Goal: Task Accomplishment & Management: Manage account settings

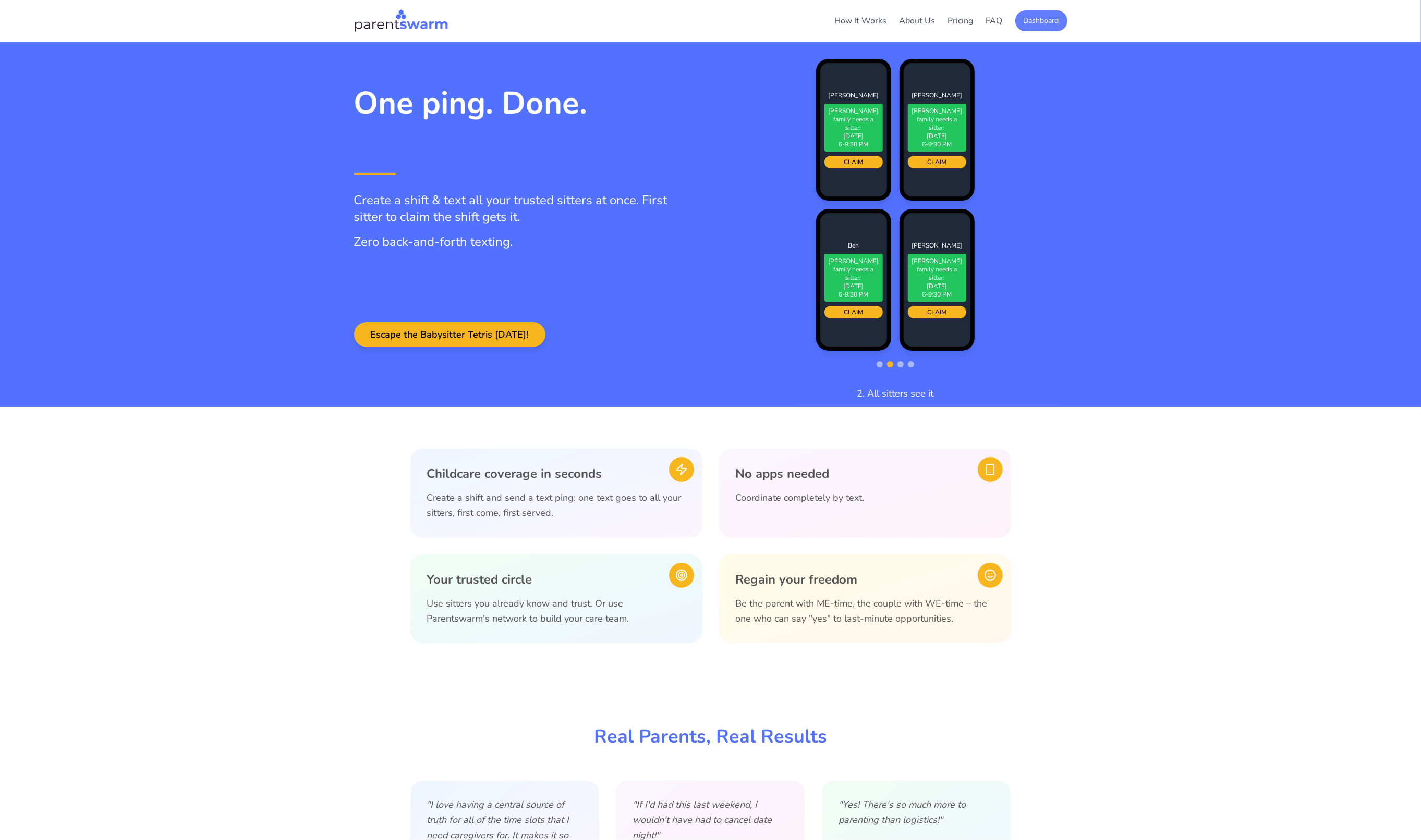
click at [1045, 26] on button "Dashboard" at bounding box center [1042, 21] width 52 height 21
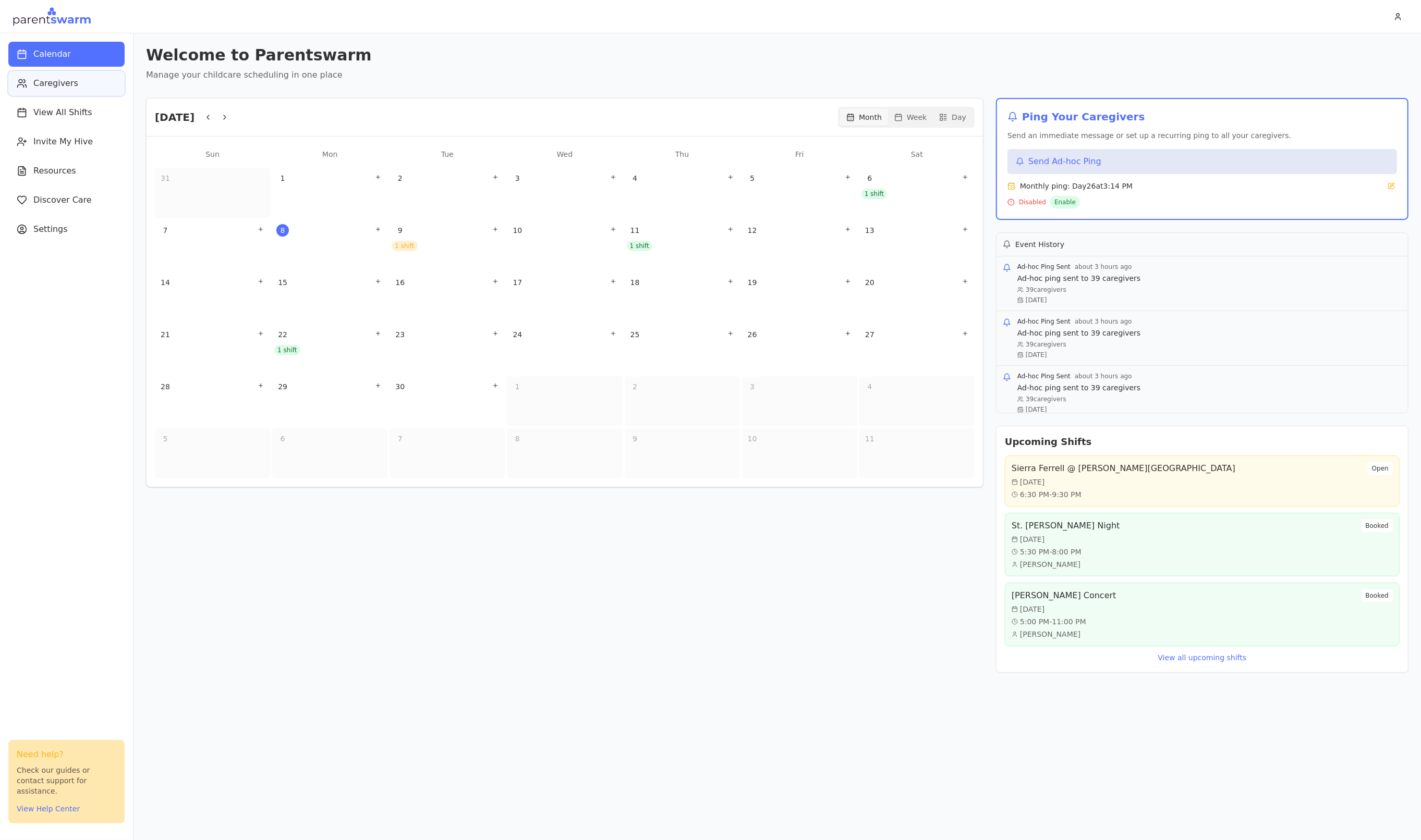
click at [80, 91] on button "Caregivers" at bounding box center [66, 83] width 117 height 25
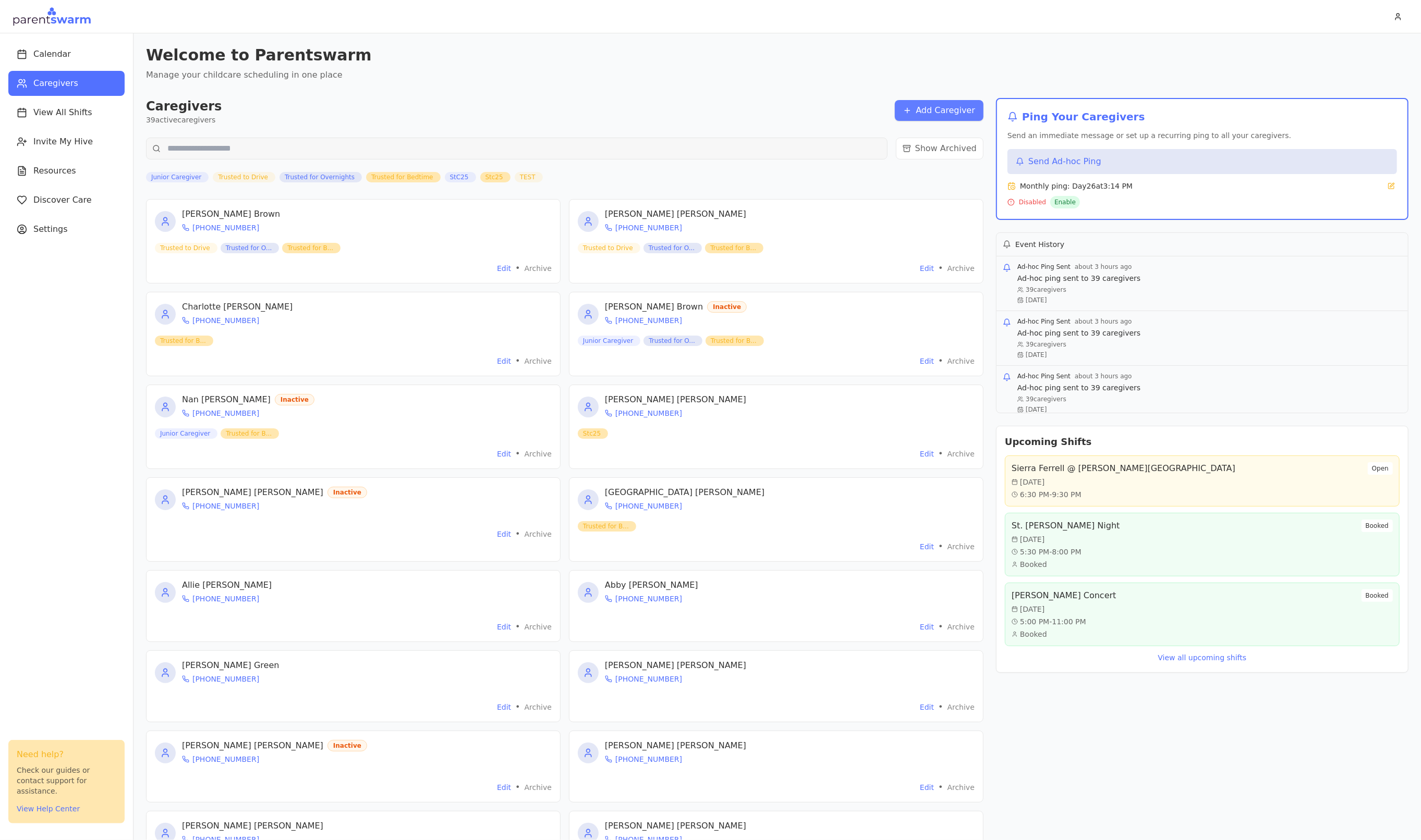
click at [969, 114] on button "Add Caregiver" at bounding box center [939, 111] width 88 height 21
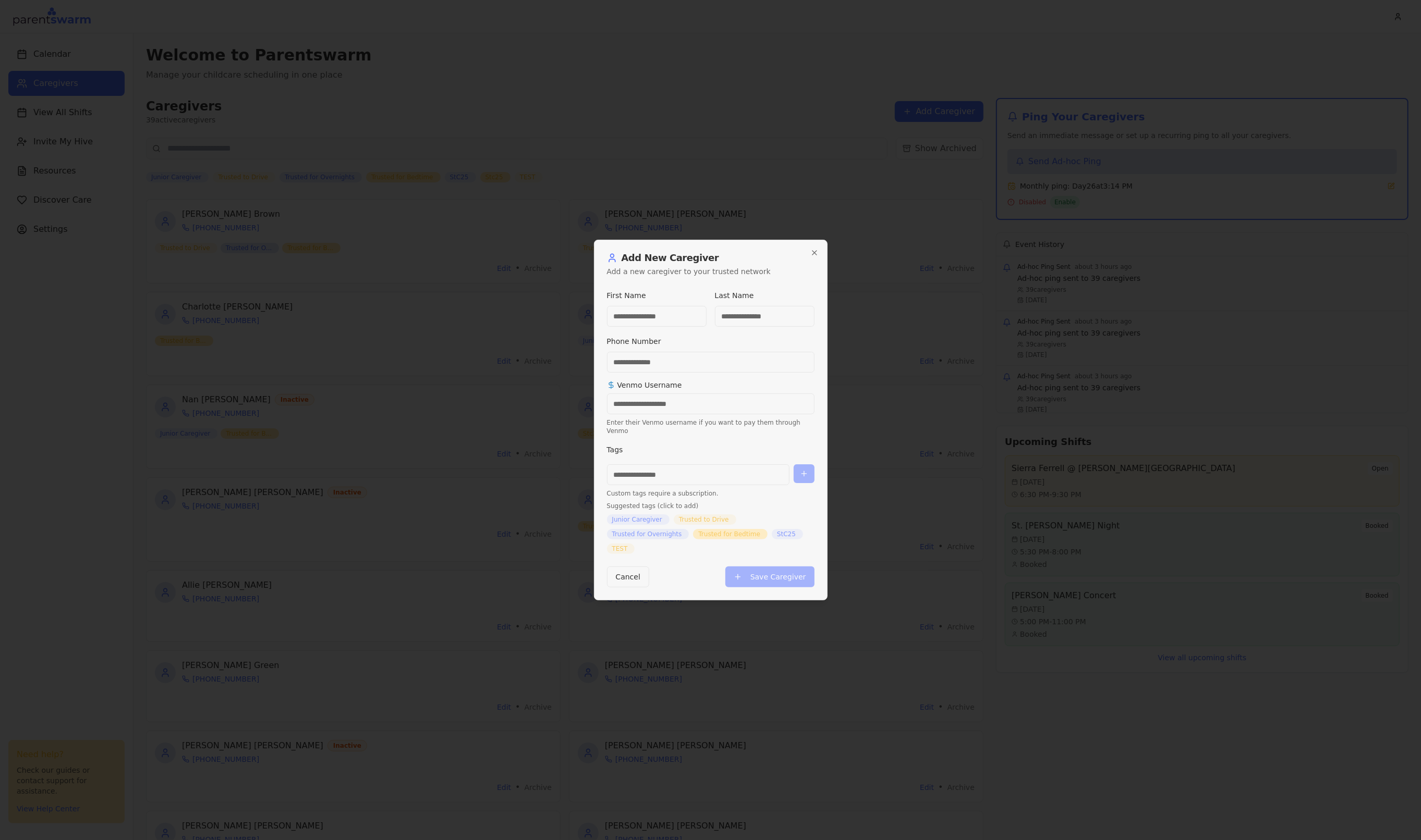
click at [708, 367] on input "Phone Number" at bounding box center [710, 362] width 208 height 21
click at [671, 407] on input "Venmo Username" at bounding box center [710, 404] width 208 height 21
click at [687, 468] on input at bounding box center [698, 475] width 182 height 21
click at [871, 531] on div at bounding box center [710, 420] width 1421 height 840
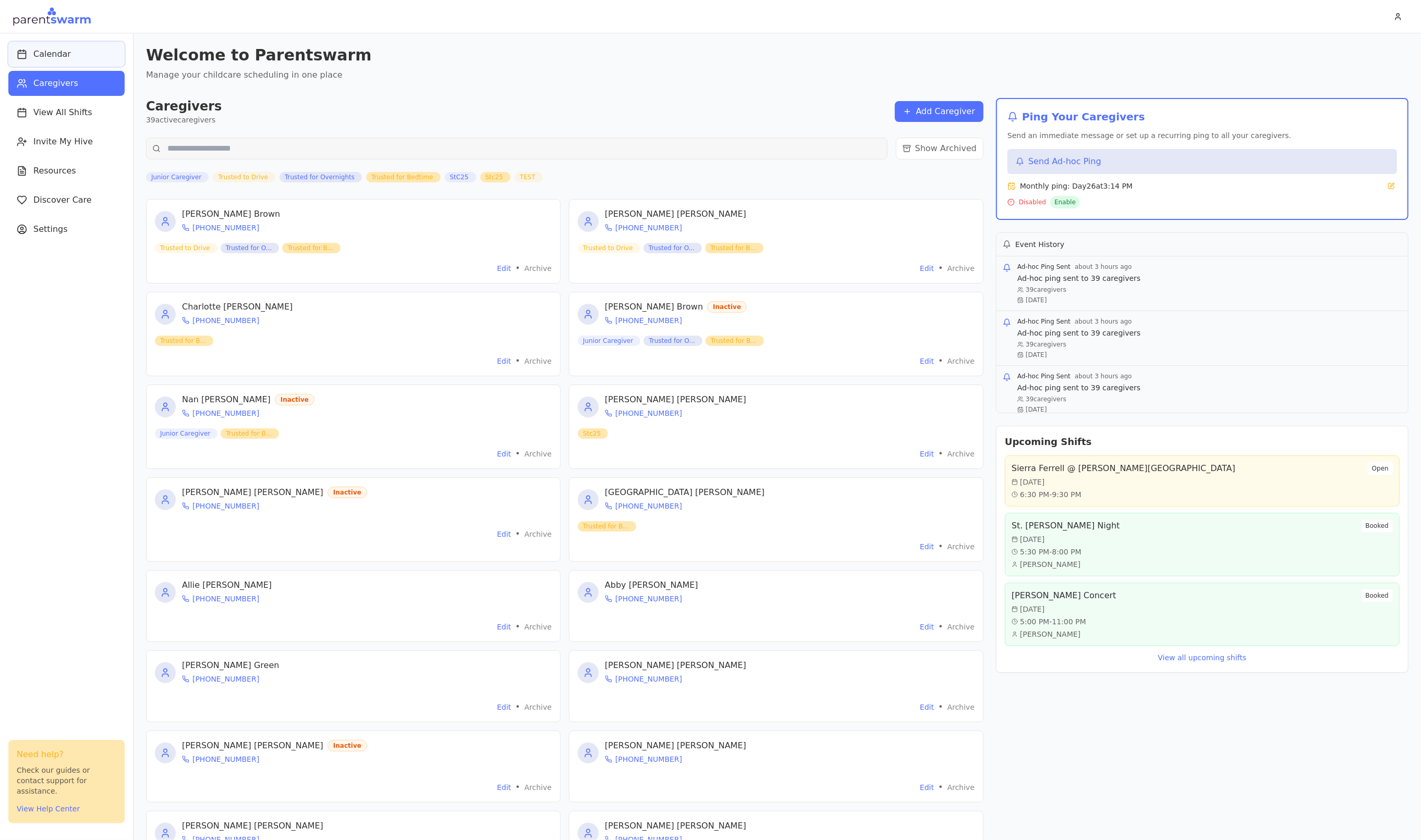
click at [46, 63] on button "Calendar" at bounding box center [66, 54] width 117 height 25
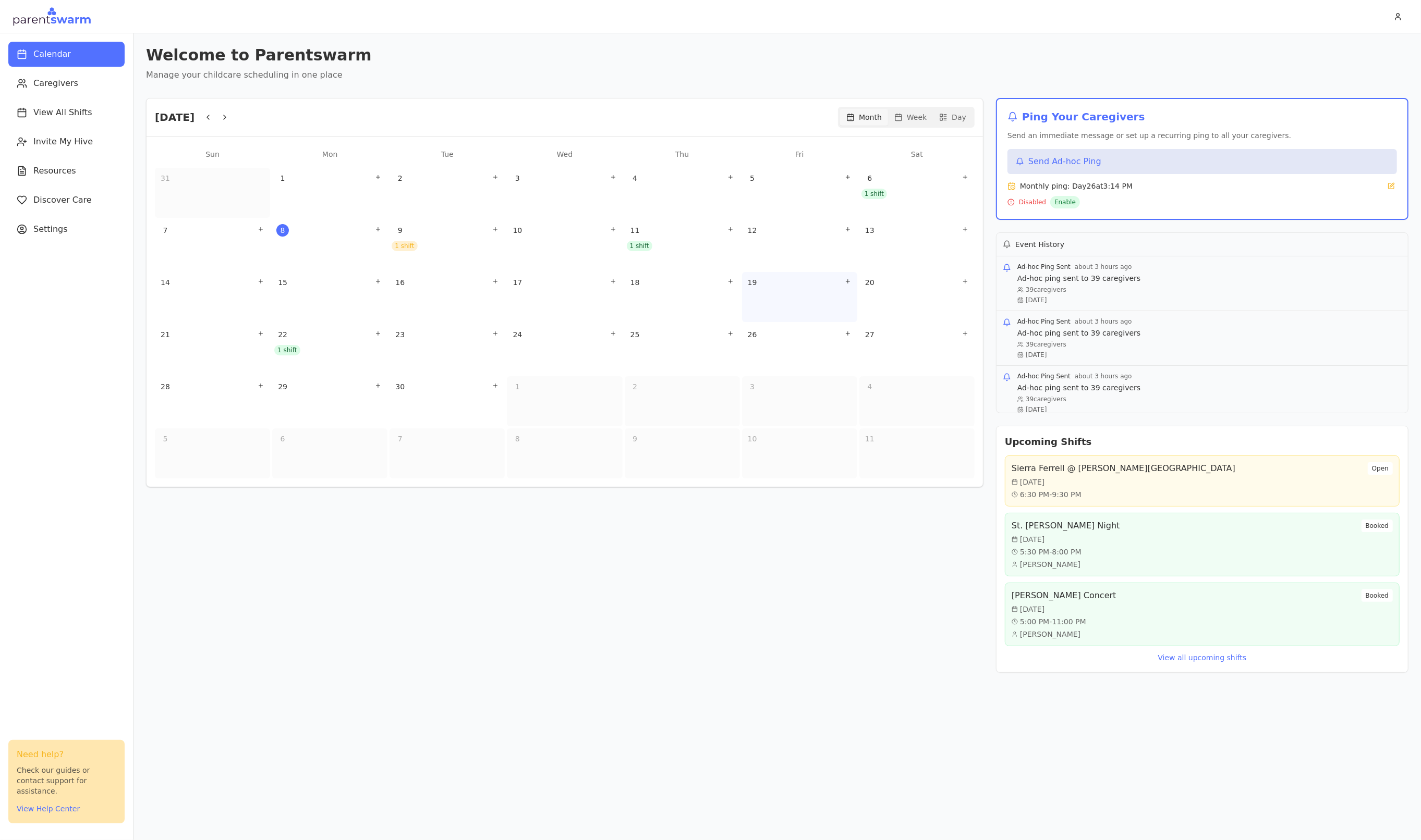
click at [829, 304] on div "19" at bounding box center [800, 297] width 116 height 50
click at [848, 281] on icon "Add shift" at bounding box center [848, 282] width 7 height 7
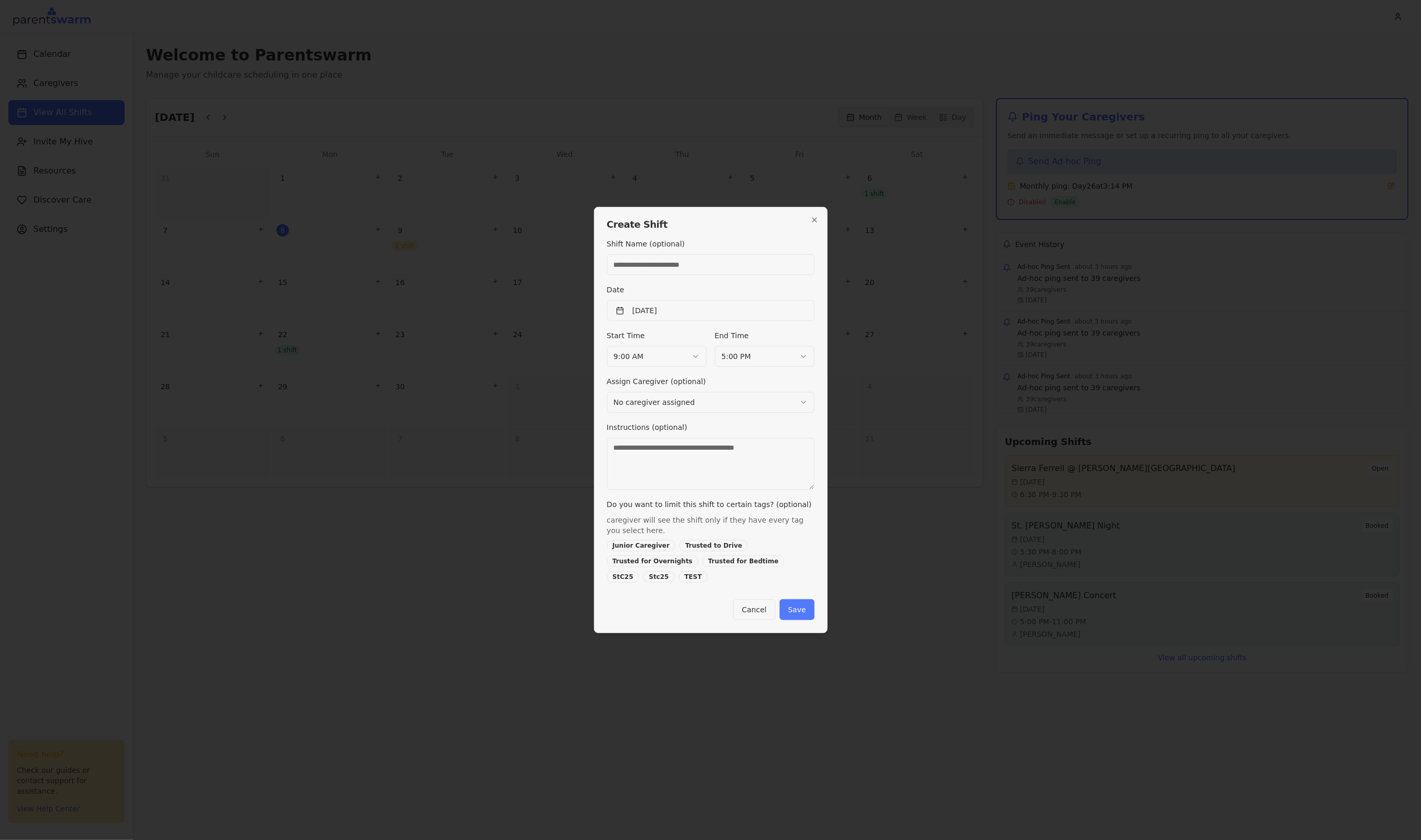
click at [678, 357] on body "Calendar Caregivers View All Shifts Invite My Hive Resources Discover Care Sett…" at bounding box center [710, 420] width 1421 height 840
click at [734, 425] on body "Calendar Caregivers View All Shifts Invite My Hive Resources Discover Care Sett…" at bounding box center [710, 420] width 1421 height 840
click at [739, 394] on body "Calendar Caregivers View All Shifts Invite My Hive Resources Discover Care Sett…" at bounding box center [710, 420] width 1421 height 840
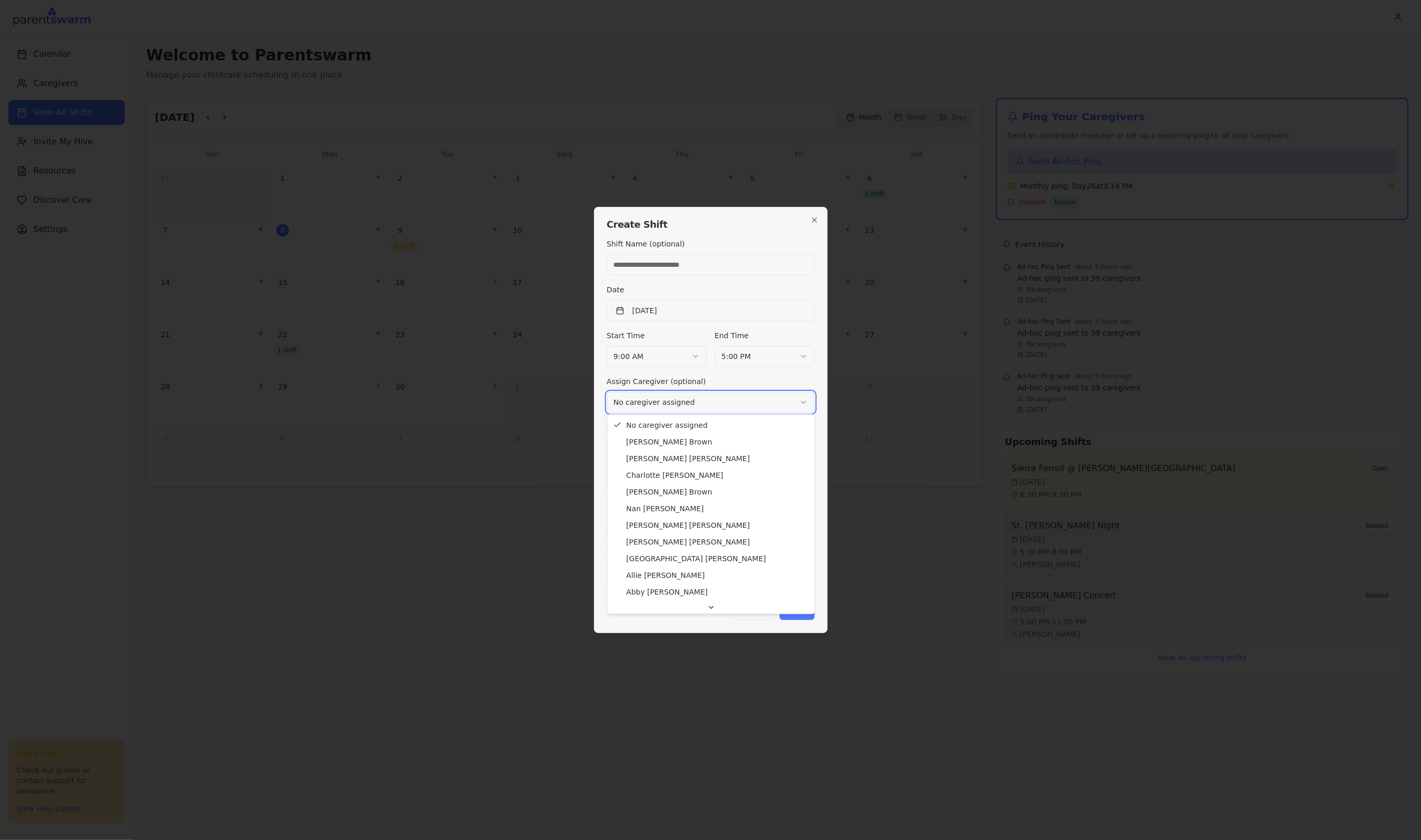
click at [739, 394] on body "Calendar Caregivers View All Shifts Invite My Hive Resources Discover Care Sett…" at bounding box center [710, 420] width 1421 height 840
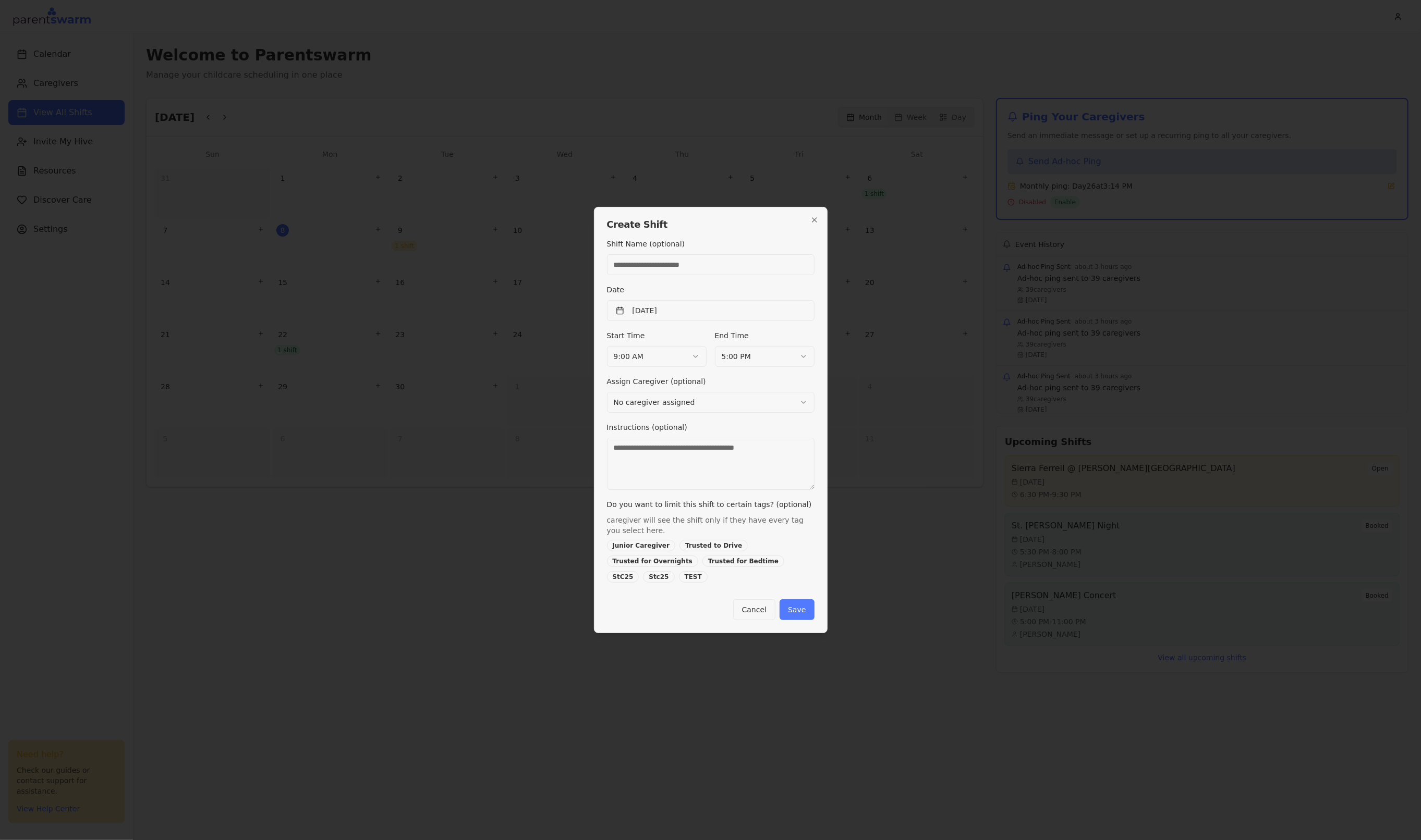
click at [742, 465] on textarea "Instructions (optional)" at bounding box center [710, 464] width 208 height 52
click at [795, 613] on button "Save" at bounding box center [797, 610] width 34 height 21
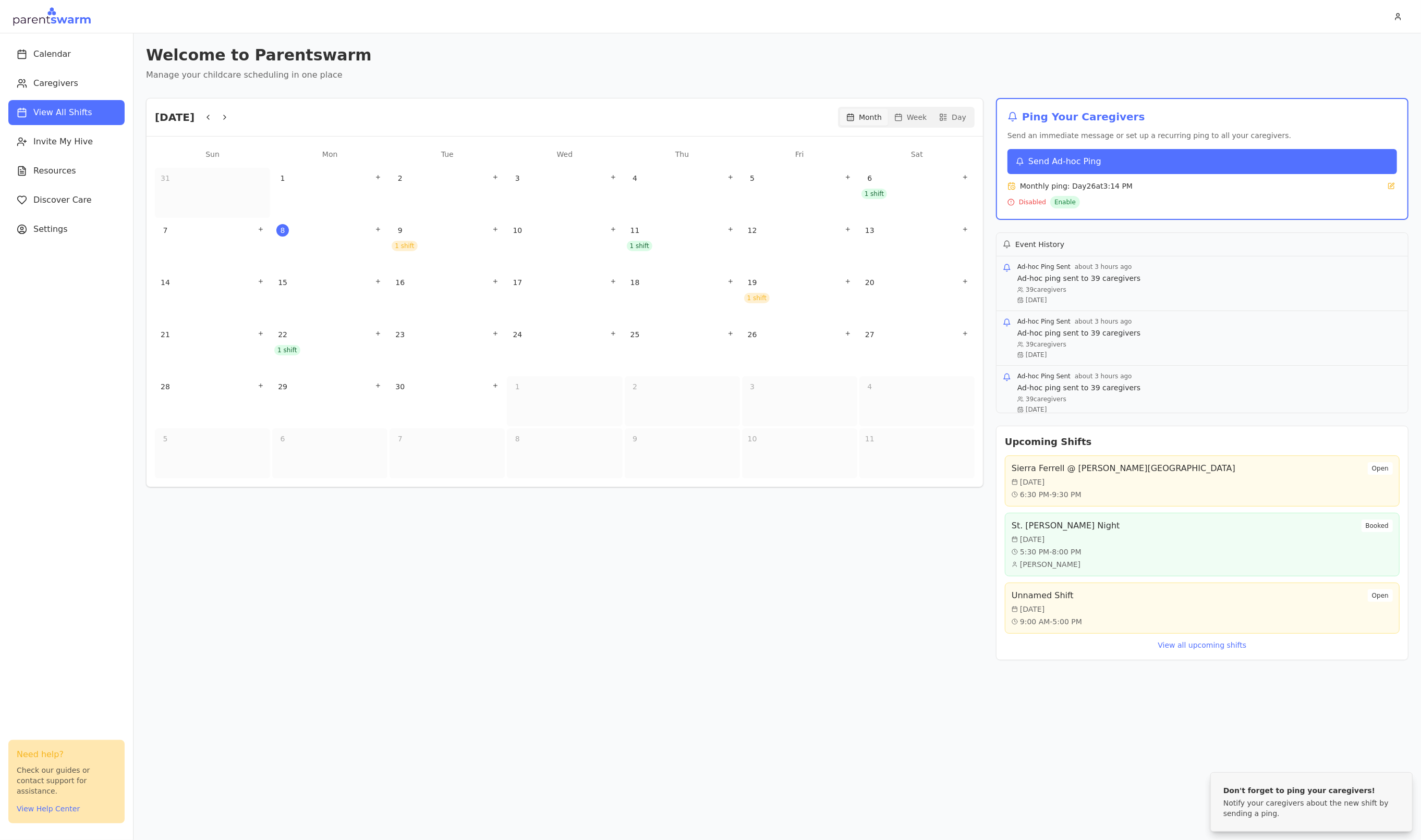
click at [1033, 163] on span "Send Ad-hoc Ping" at bounding box center [1064, 161] width 73 height 12
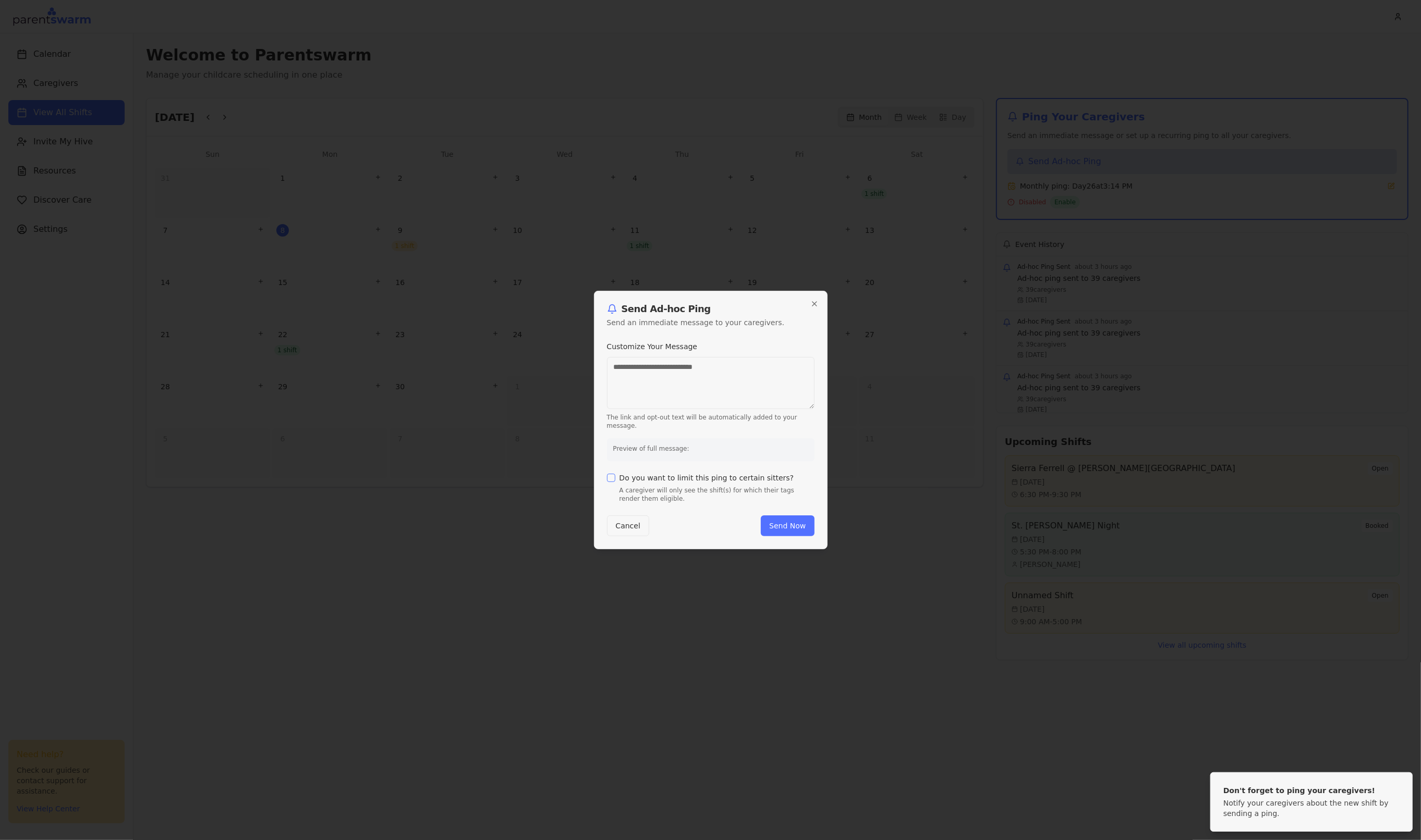
type textarea "**********"
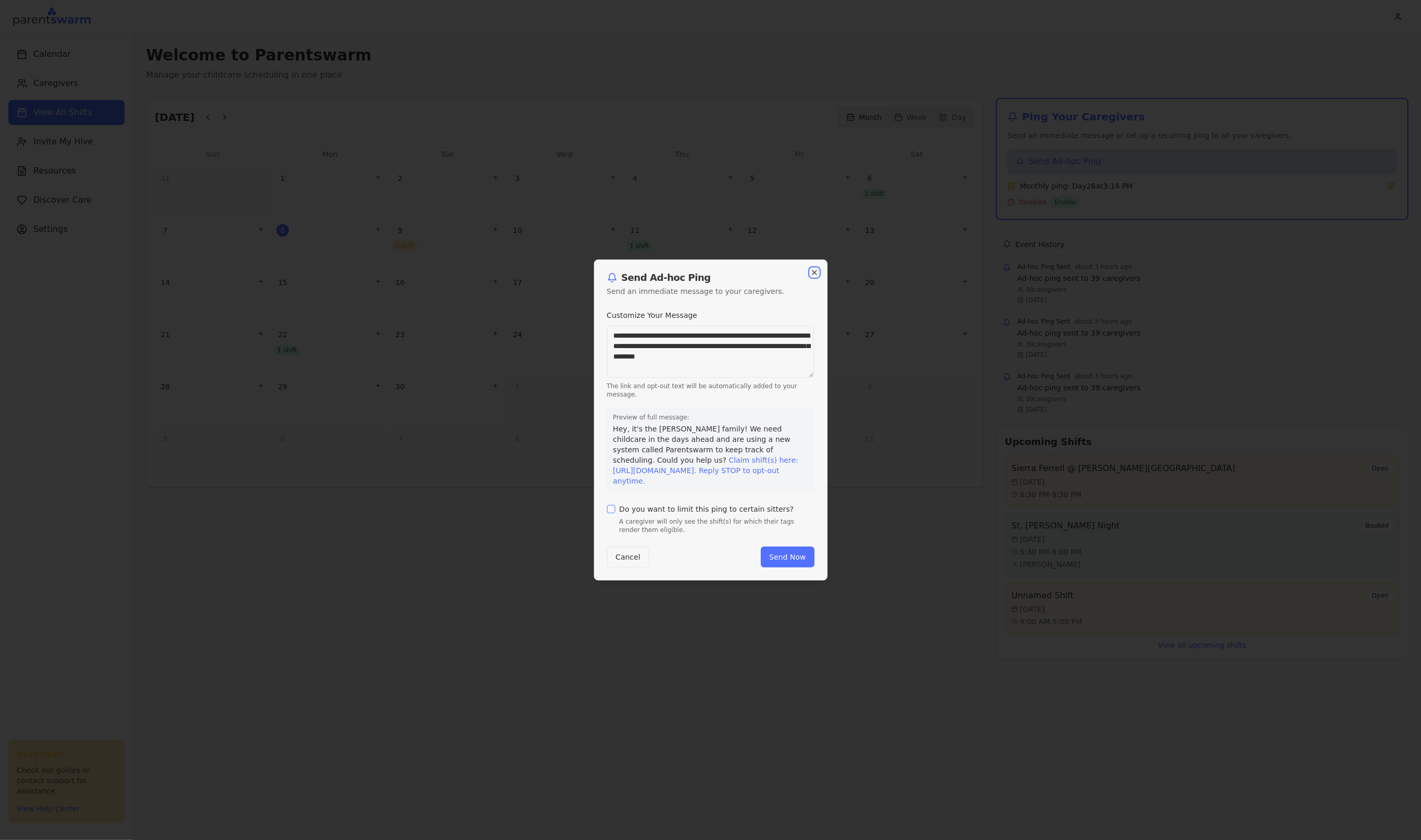
click at [813, 272] on icon "button" at bounding box center [815, 272] width 9 height 9
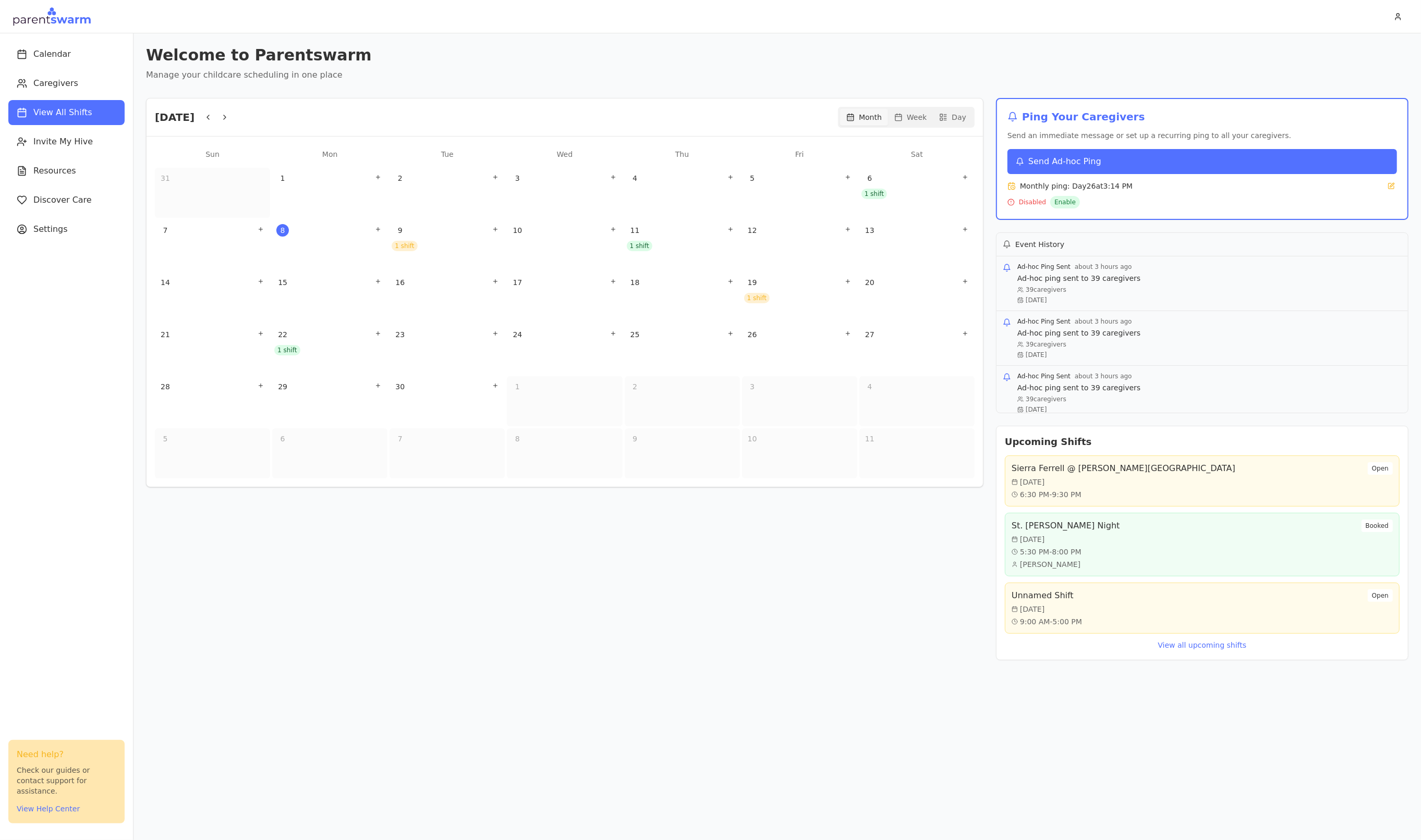
click at [1047, 168] on button "Send Ad-hoc Ping" at bounding box center [1202, 161] width 390 height 25
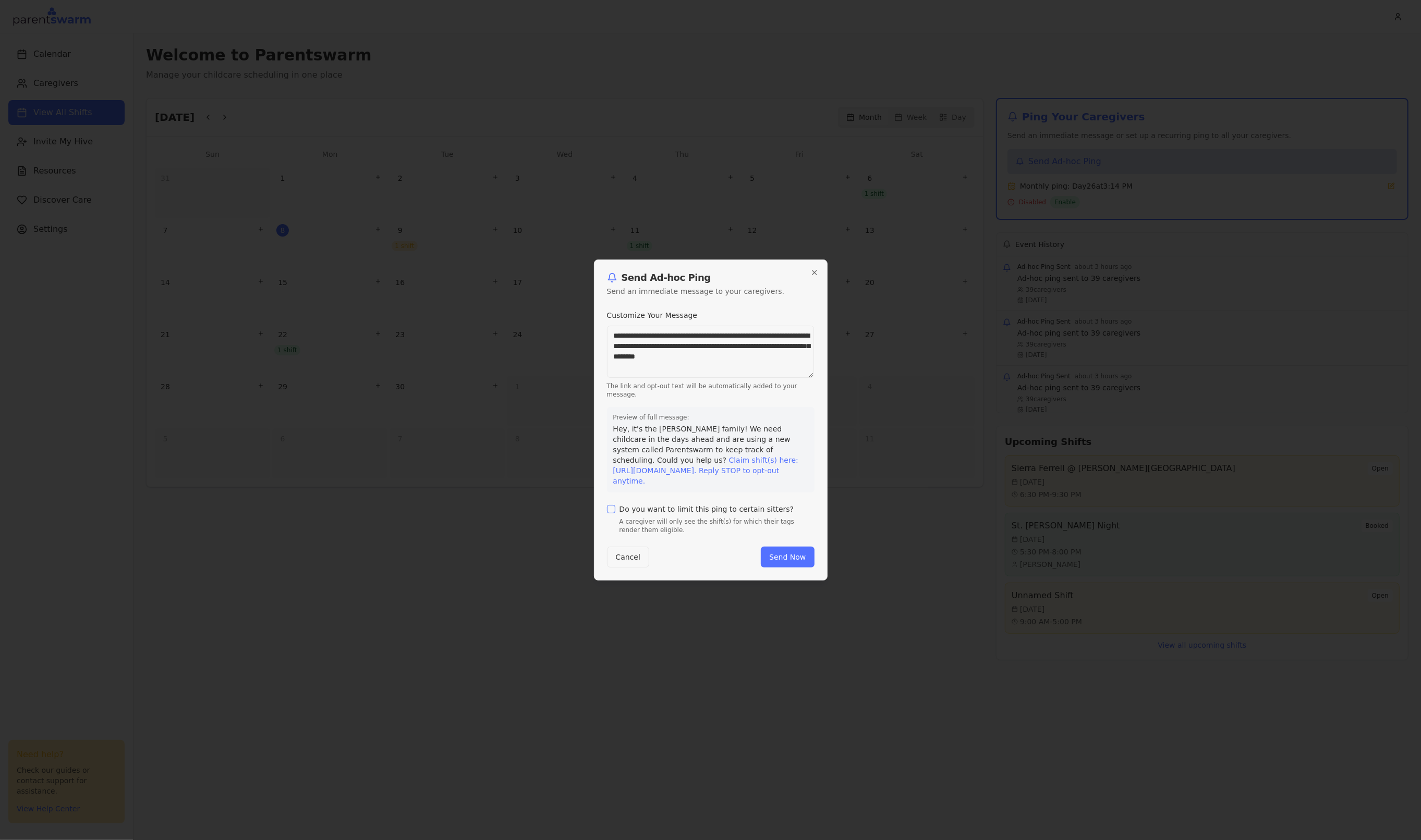
drag, startPoint x: 772, startPoint y: 356, endPoint x: 600, endPoint y: 335, distance: 173.3
click at [600, 335] on div "**********" at bounding box center [710, 420] width 233 height 321
click at [781, 370] on textarea "**********" at bounding box center [710, 352] width 207 height 52
drag, startPoint x: 783, startPoint y: 358, endPoint x: 607, endPoint y: 338, distance: 177.1
click at [607, 338] on textarea "**********" at bounding box center [710, 352] width 207 height 52
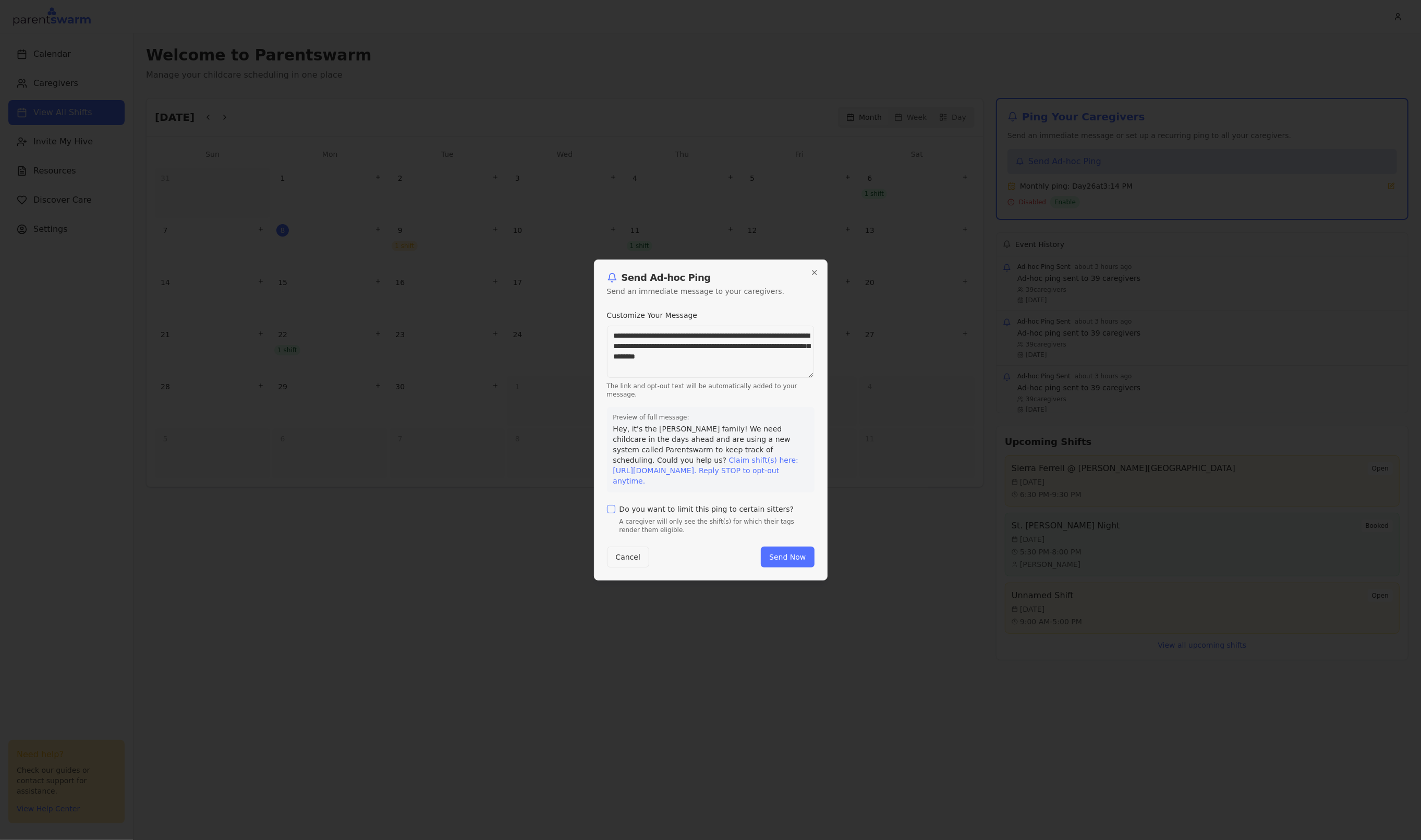
click at [672, 513] on label "Do you want to limit this ping to certain sitters?" at bounding box center [707, 509] width 175 height 8
click at [616, 513] on button "Do you want to limit this ping to certain sitters?" at bounding box center [611, 509] width 9 height 9
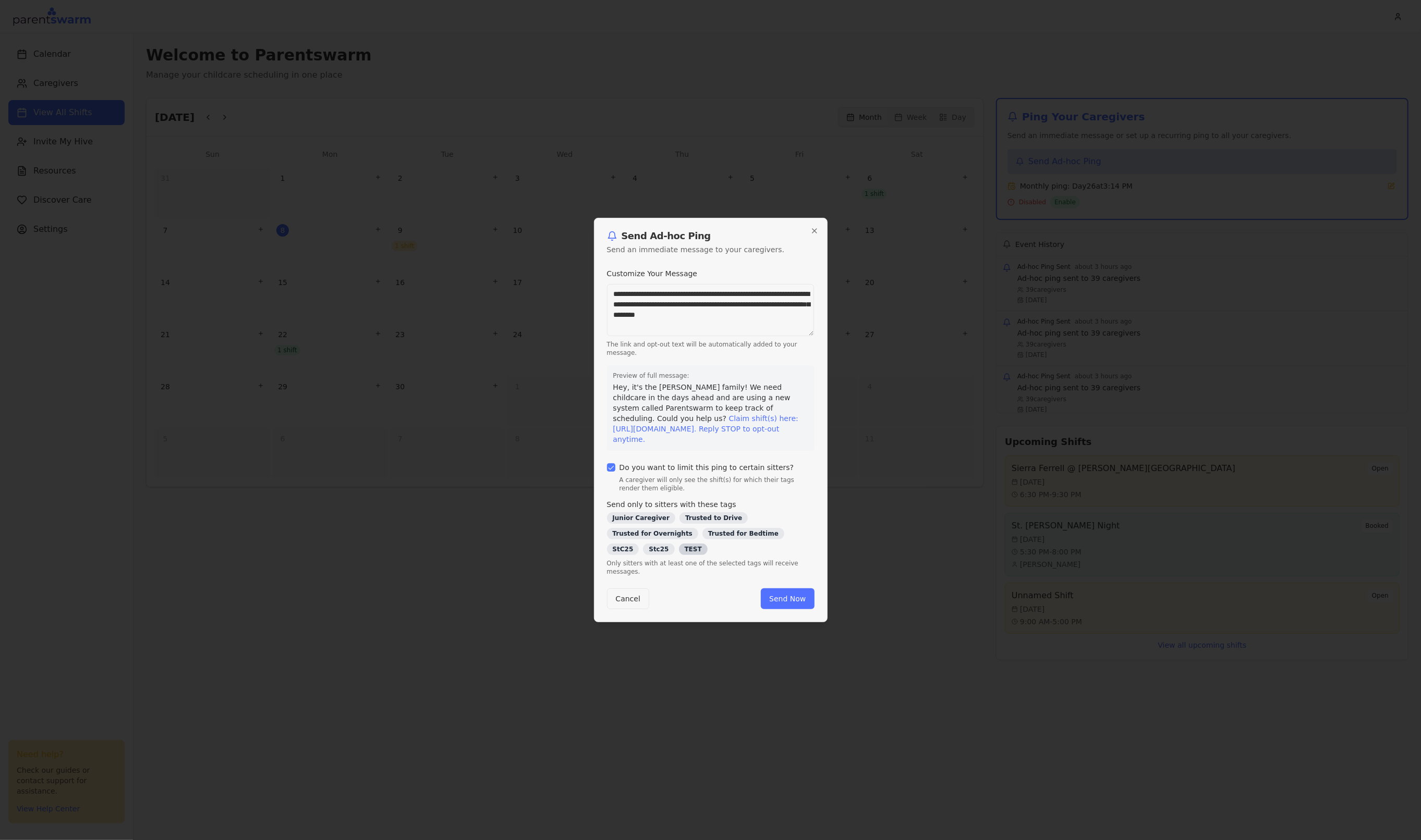
click at [679, 553] on div "TEST" at bounding box center [693, 550] width 28 height 11
click at [793, 608] on button "Send Now" at bounding box center [787, 601] width 53 height 21
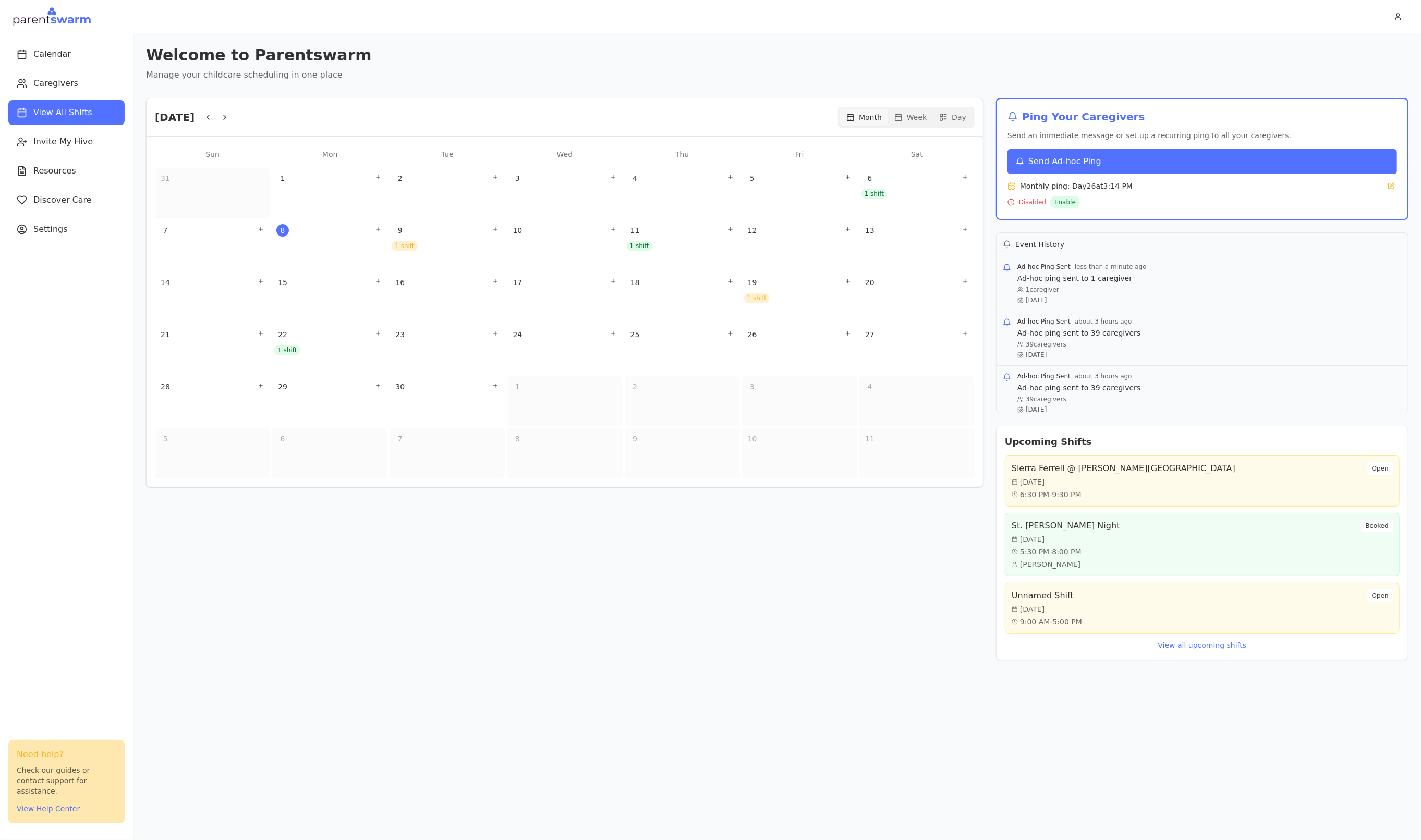
click at [1068, 162] on span "Send Ad-hoc Ping" at bounding box center [1064, 161] width 73 height 12
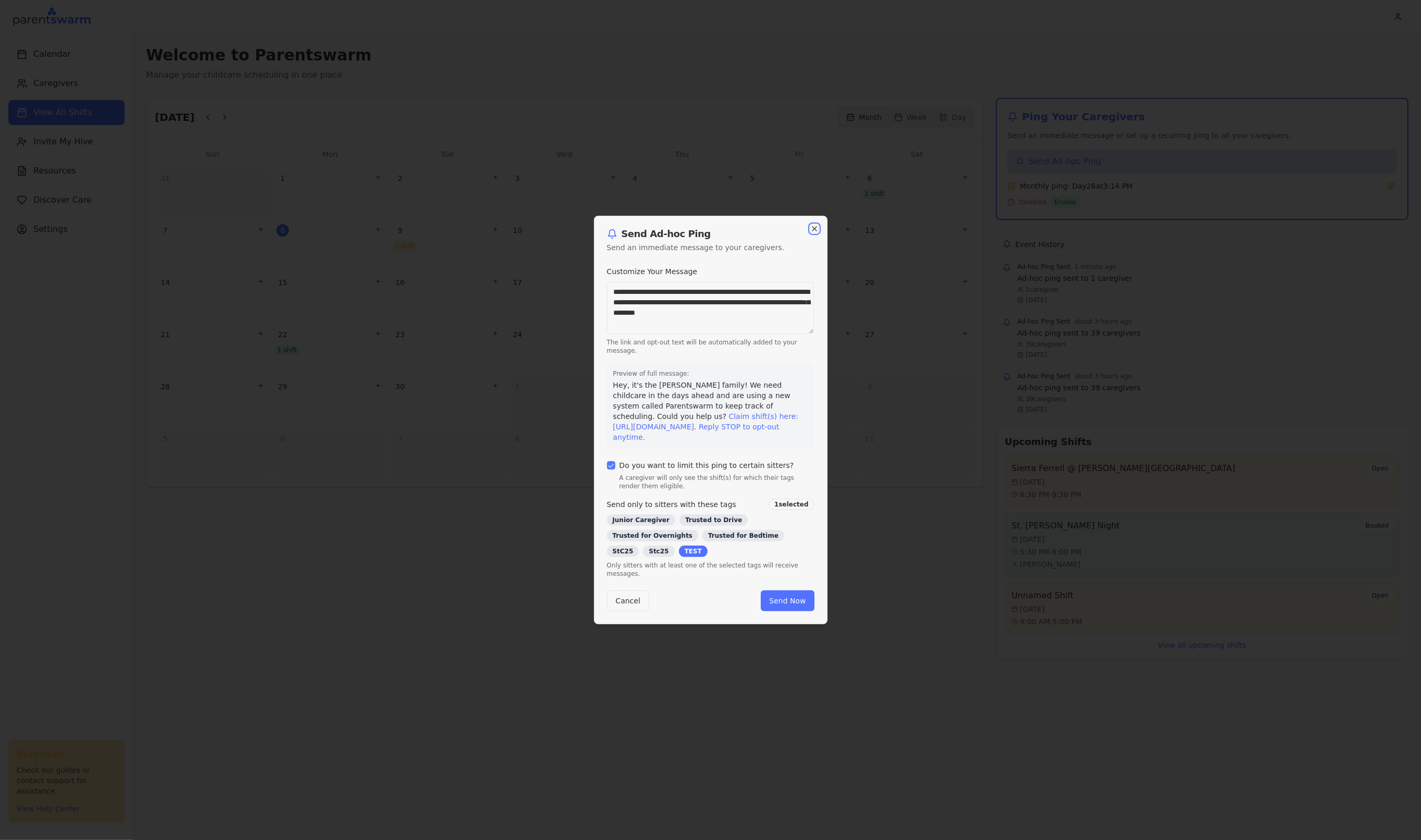
click at [818, 225] on icon "button" at bounding box center [815, 228] width 9 height 9
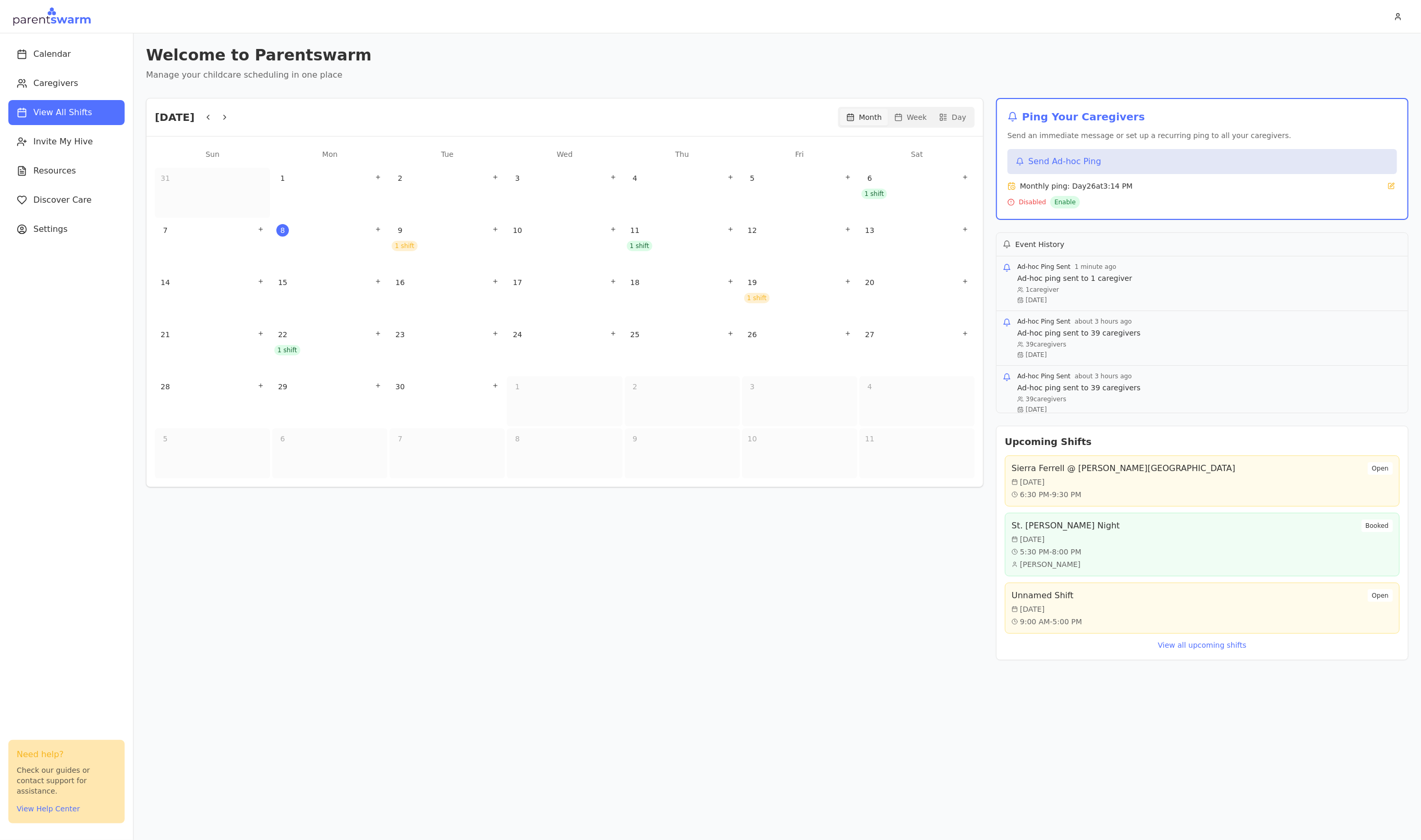
click at [1107, 191] on span "Monthly ping: Day 26 at 3:14 PM" at bounding box center [1077, 186] width 113 height 10
drag, startPoint x: 1068, startPoint y: 186, endPoint x: 1131, endPoint y: 188, distance: 63.0
click at [1131, 188] on div "Monthly ping: Day 26 at 3:14 PM" at bounding box center [1202, 186] width 390 height 11
click at [806, 304] on div "19 1 shift" at bounding box center [800, 297] width 116 height 50
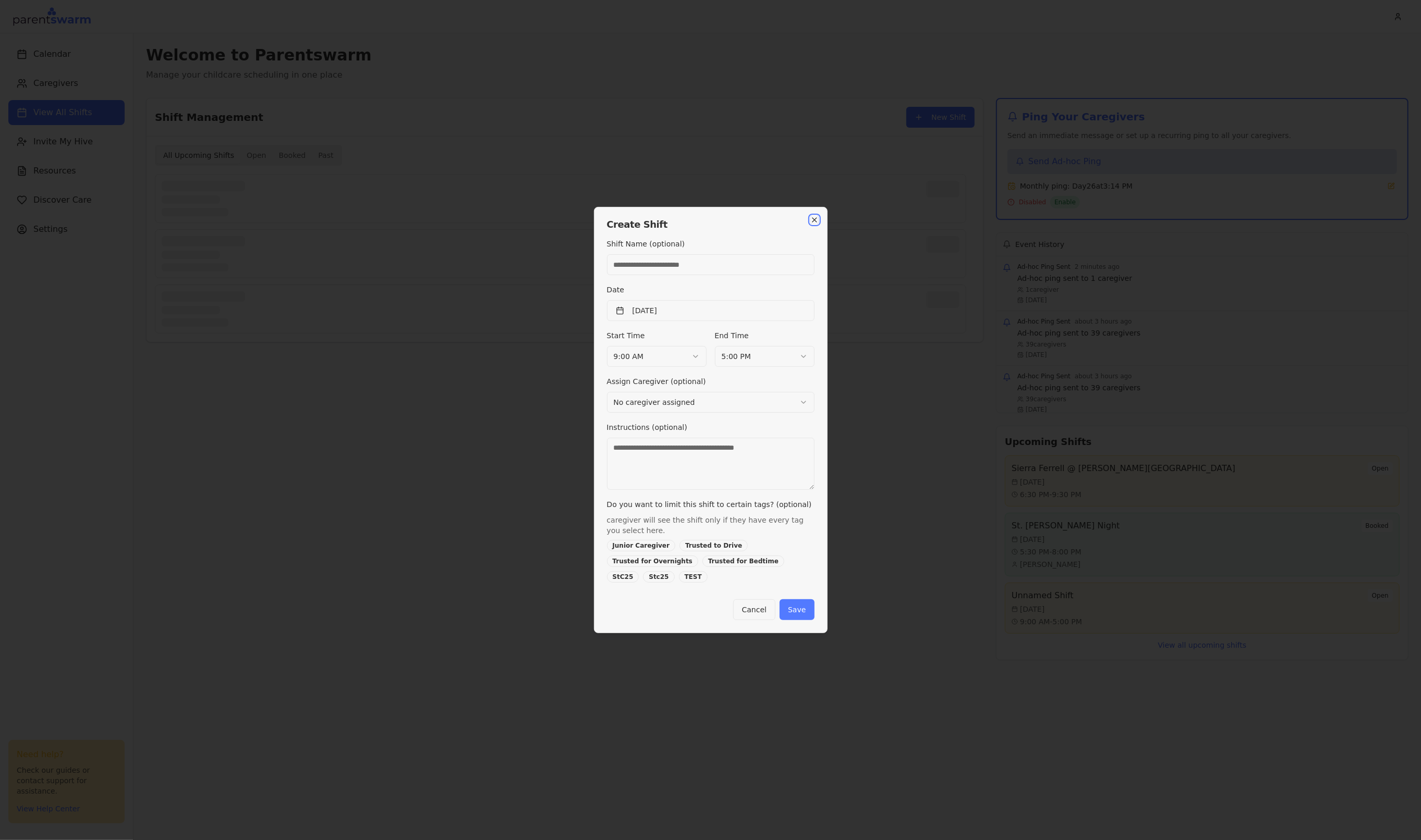
click at [817, 221] on icon "button" at bounding box center [815, 220] width 9 height 9
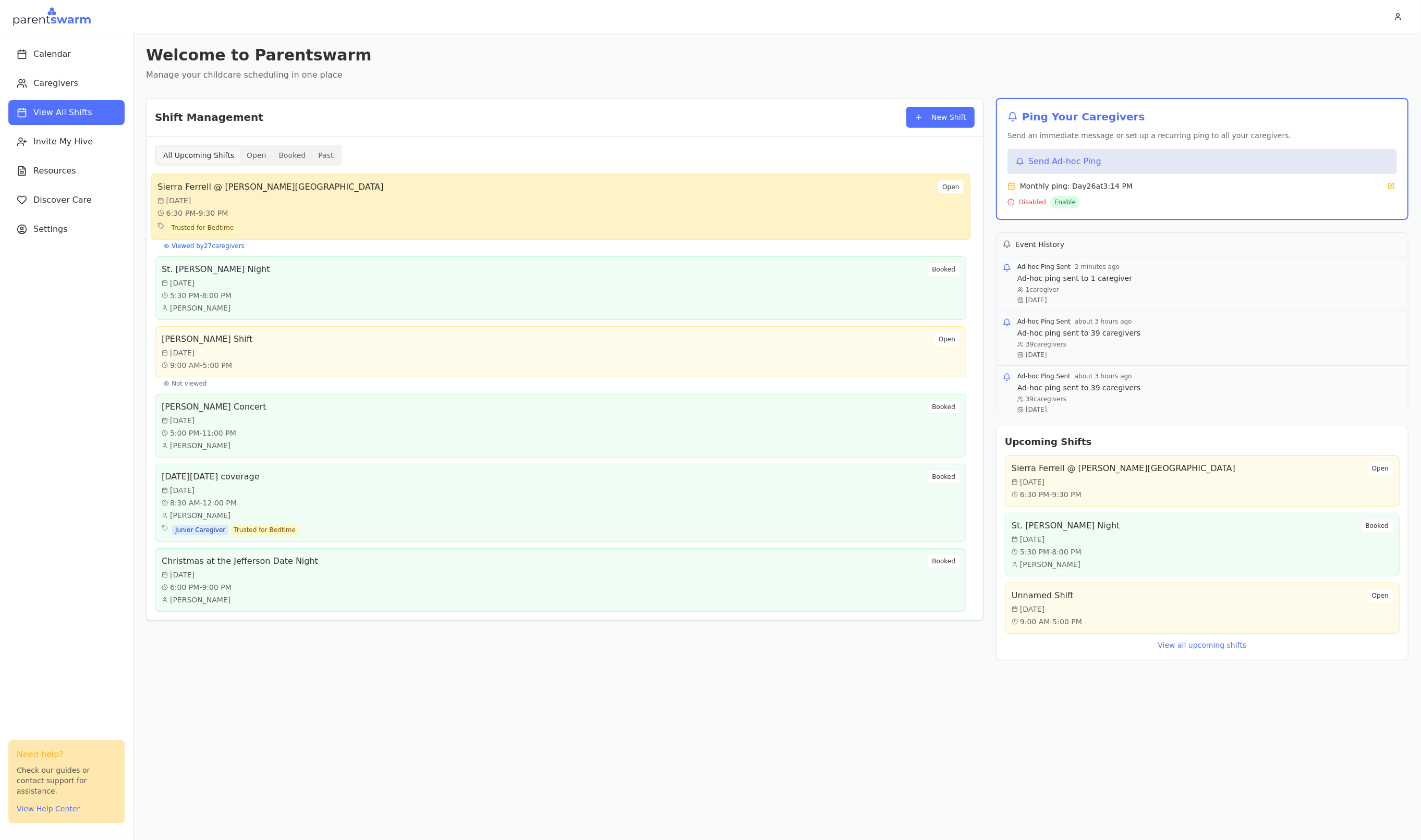
click at [323, 211] on div "Sierra Ferrell @ Brown's Island Tue, Sep 9 6:30 PM - 9:30 PM Trusted for Bedtim…" at bounding box center [561, 208] width 806 height 53
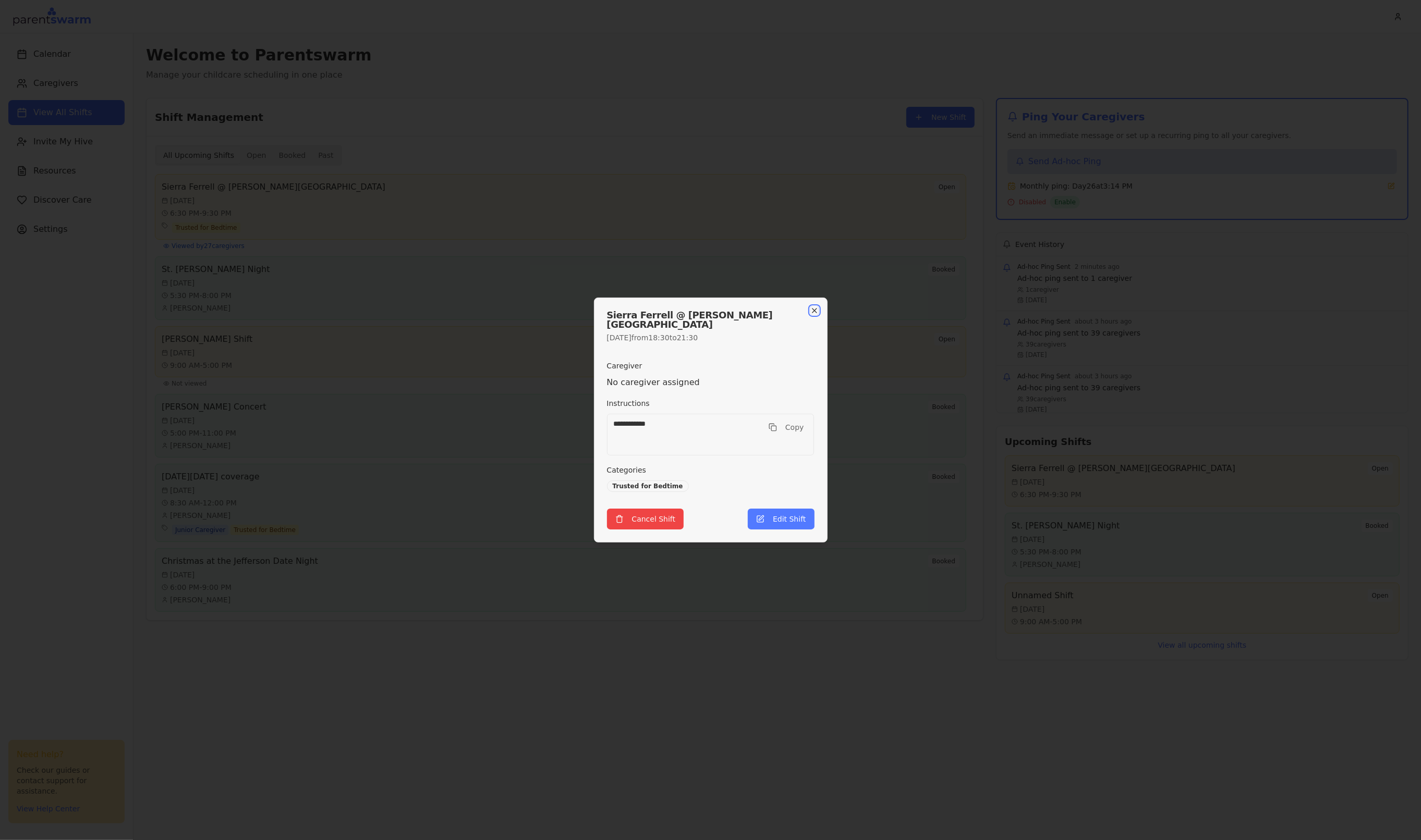
click at [811, 315] on icon "button" at bounding box center [815, 310] width 9 height 9
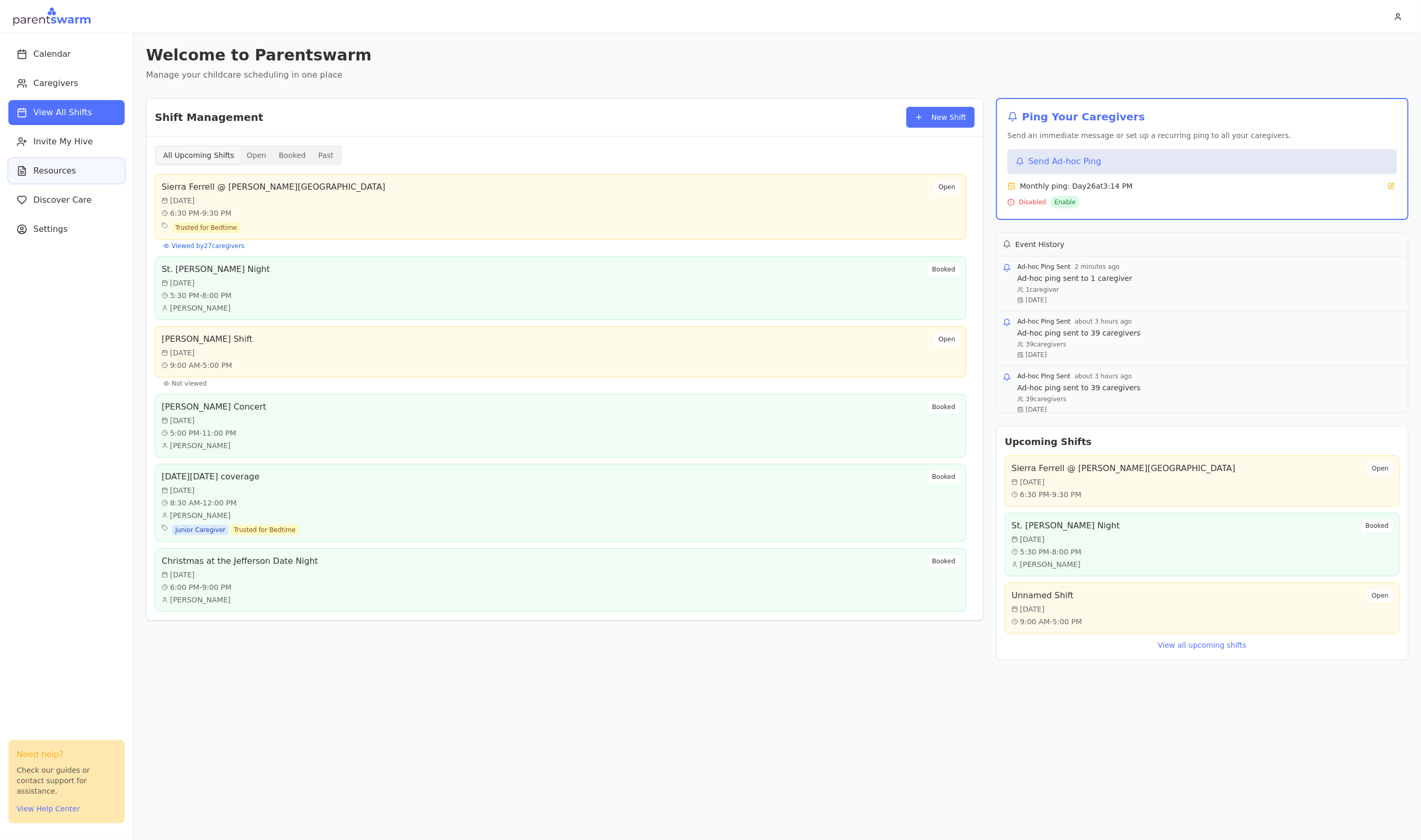
click at [51, 168] on span "Resources" at bounding box center [54, 171] width 43 height 12
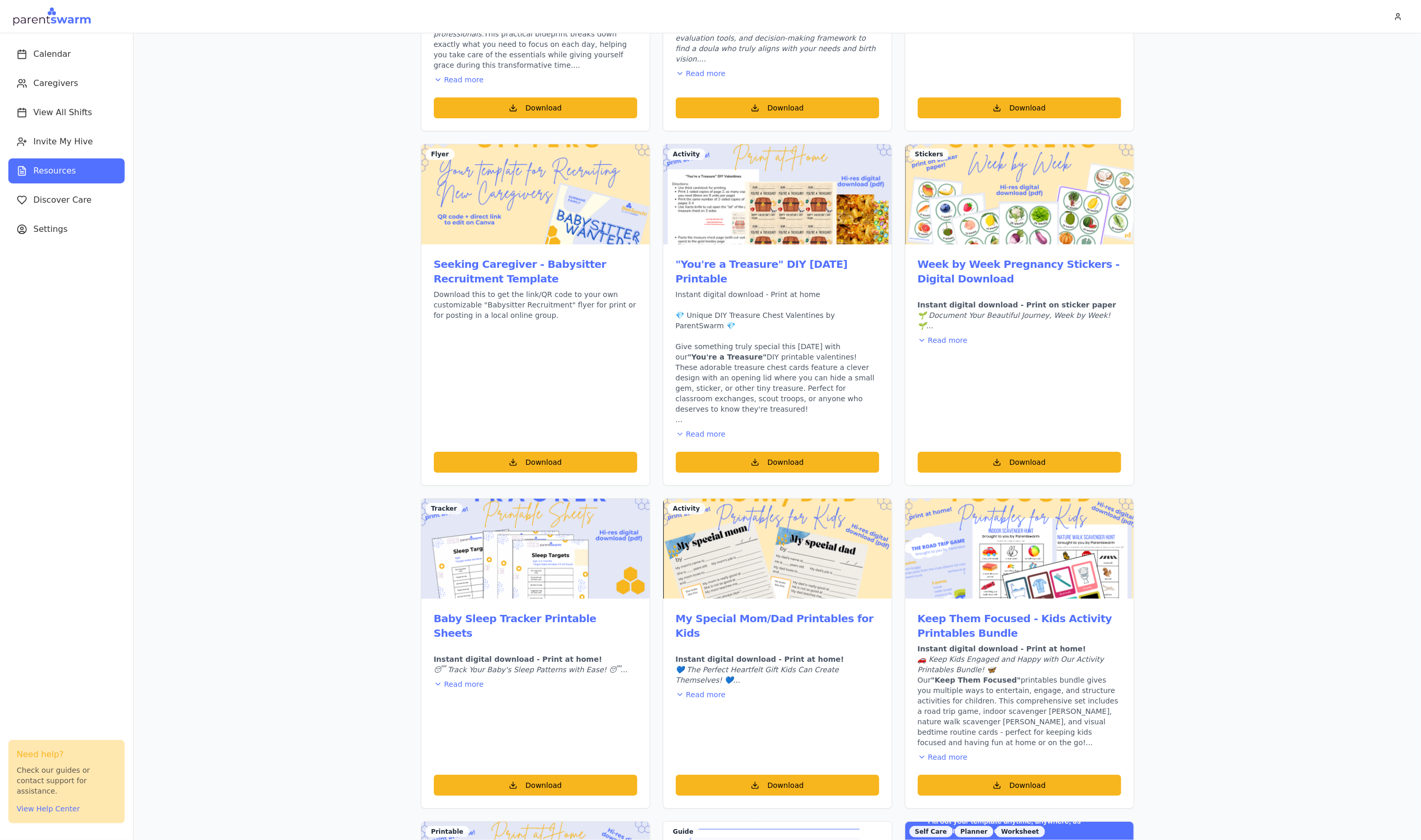
scroll to position [179, 0]
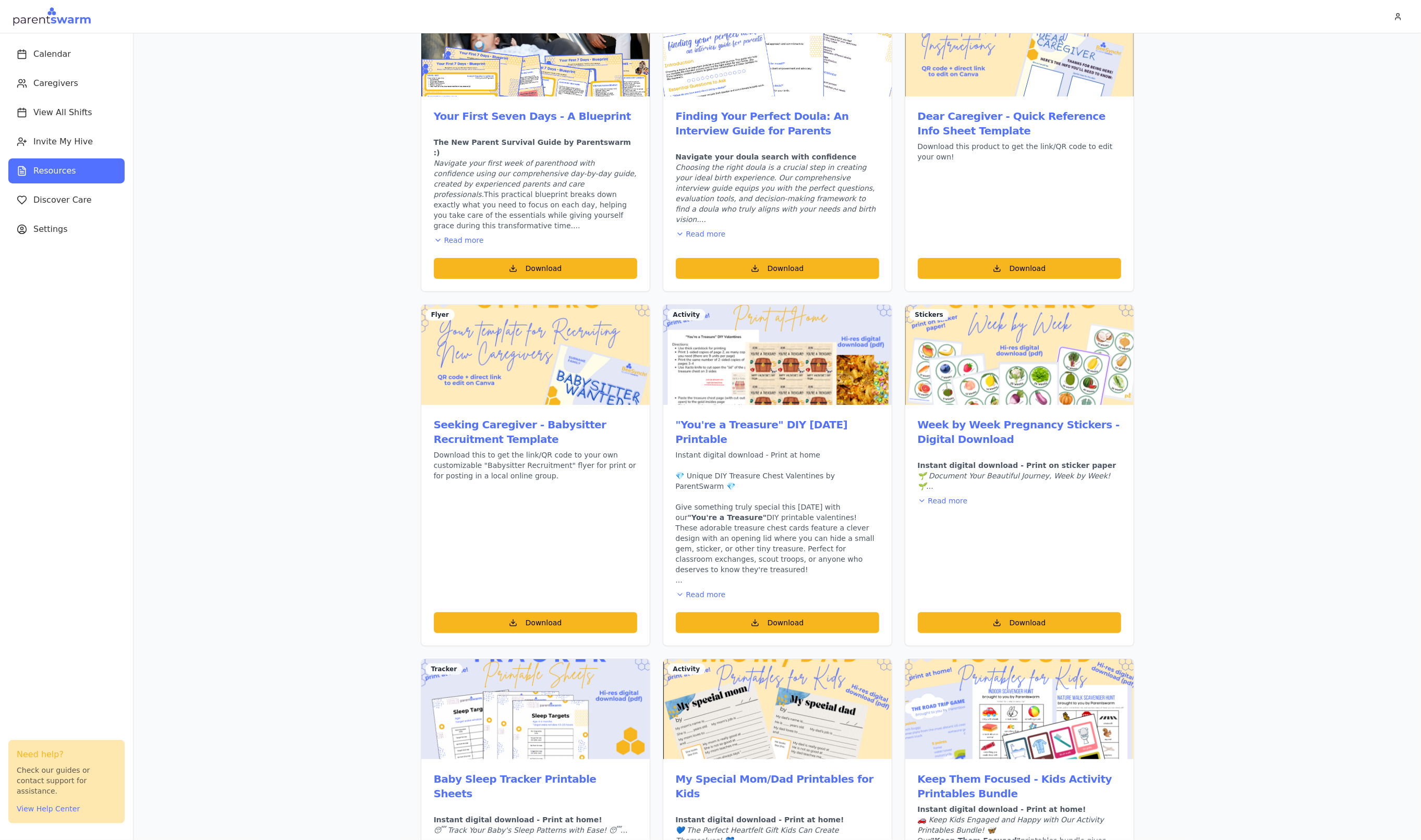
click at [355, 137] on div "Resources & Downloads Practical tools, templates, and guides to simplify parent…" at bounding box center [778, 725] width 1288 height 1744
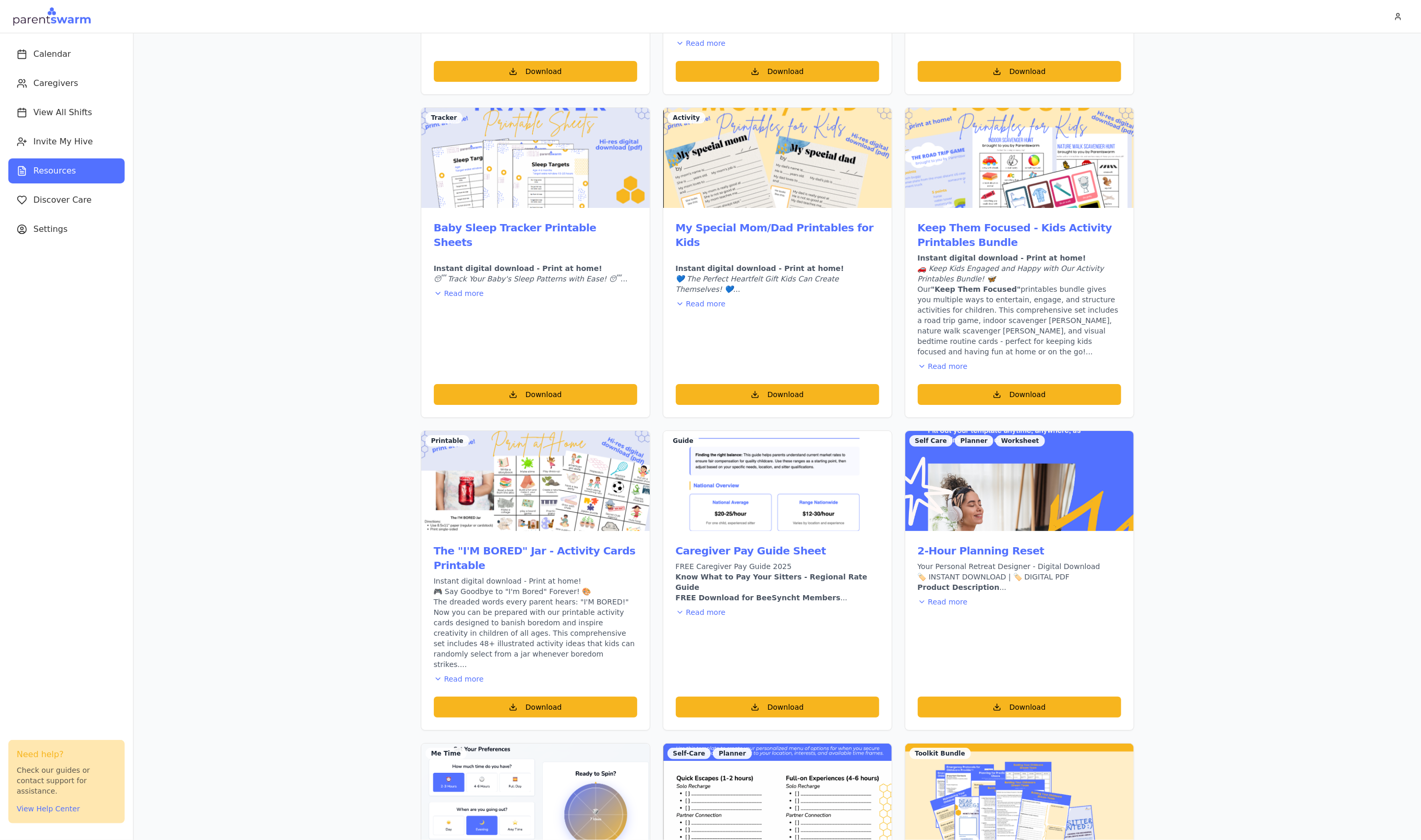
scroll to position [772, 0]
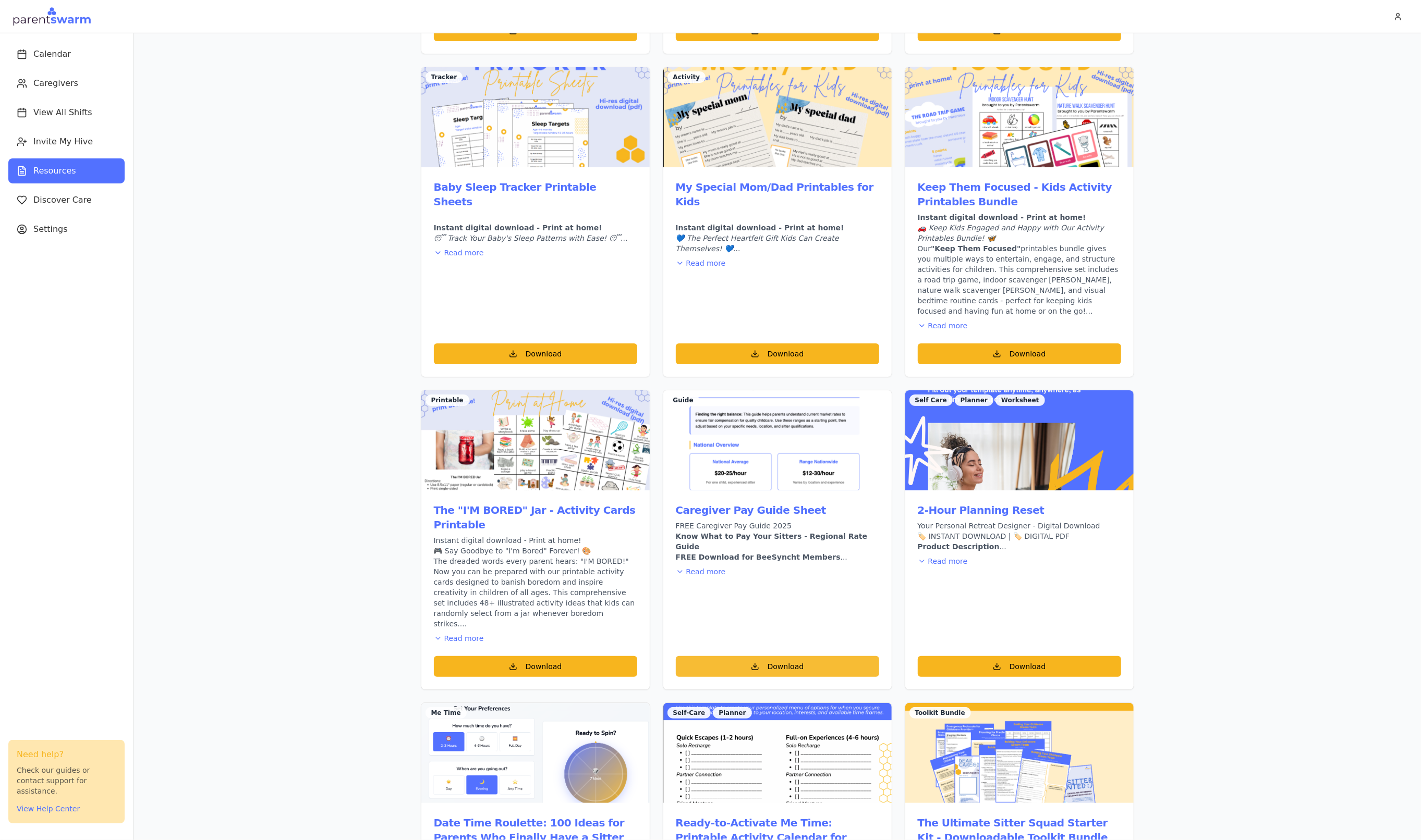
click at [822, 656] on button "Download" at bounding box center [778, 667] width 203 height 21
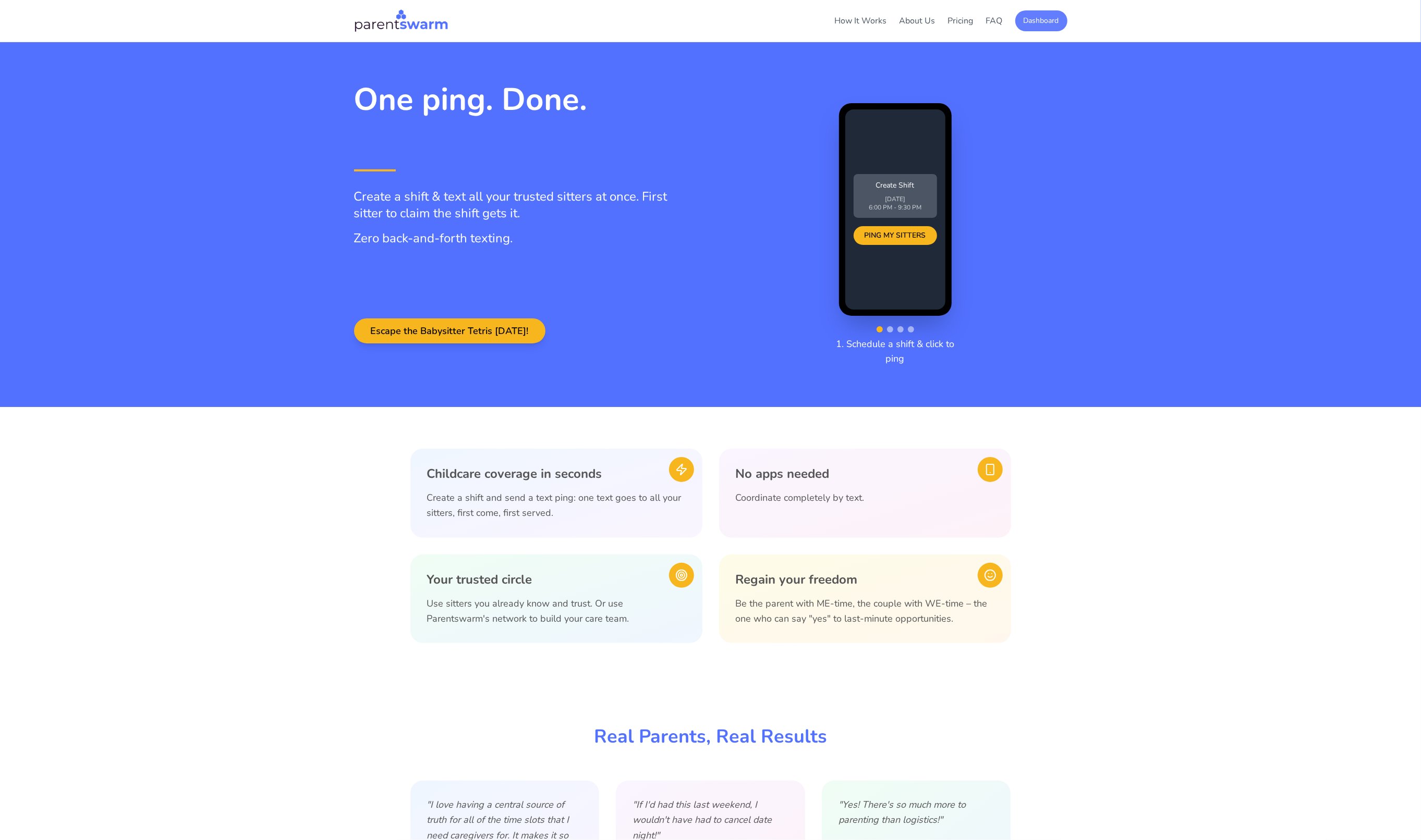
click at [1037, 21] on button "Dashboard" at bounding box center [1042, 21] width 52 height 21
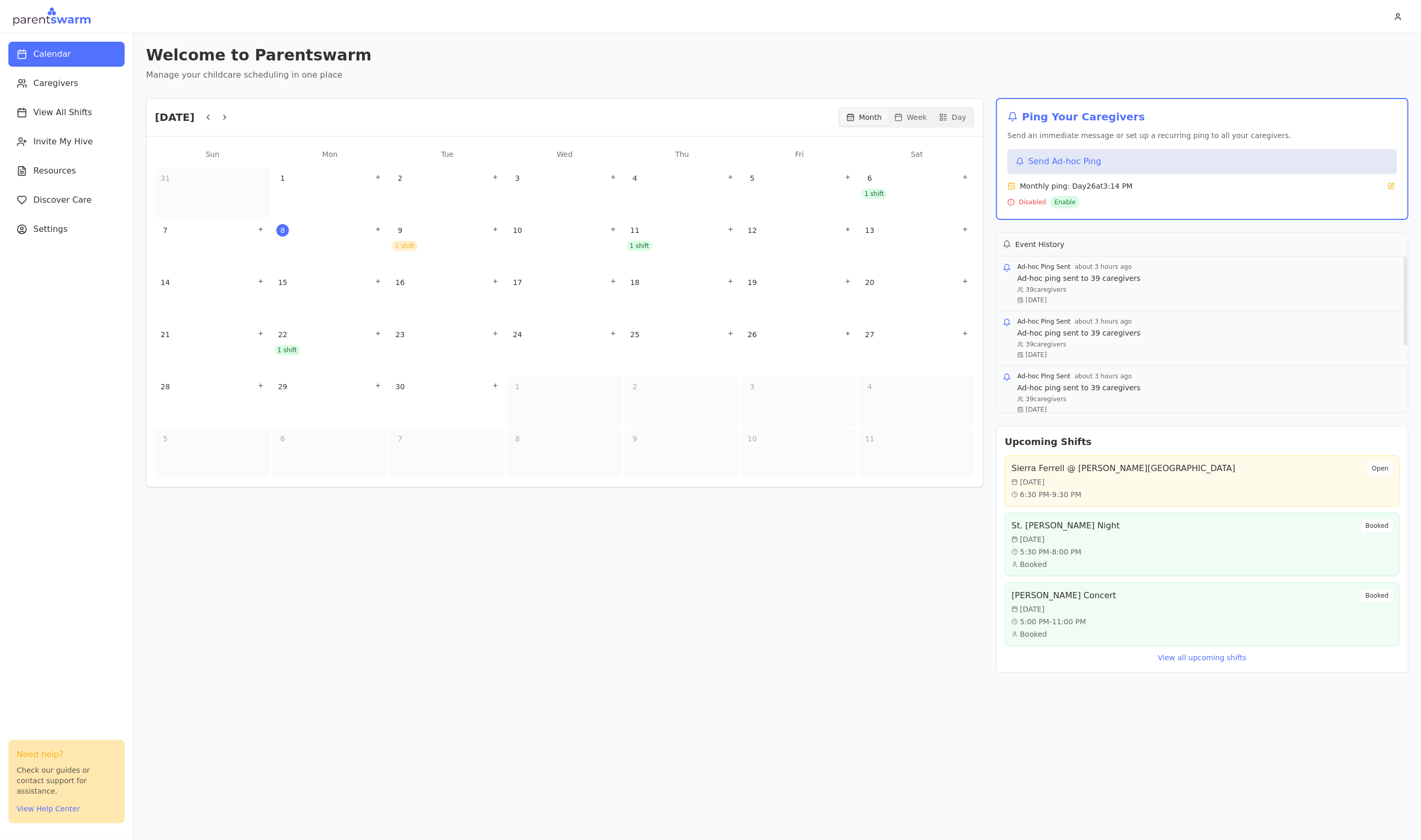
click at [1043, 244] on h3 "Event History" at bounding box center [1041, 244] width 49 height 10
click at [50, 88] on span "Caregivers" at bounding box center [55, 82] width 45 height 12
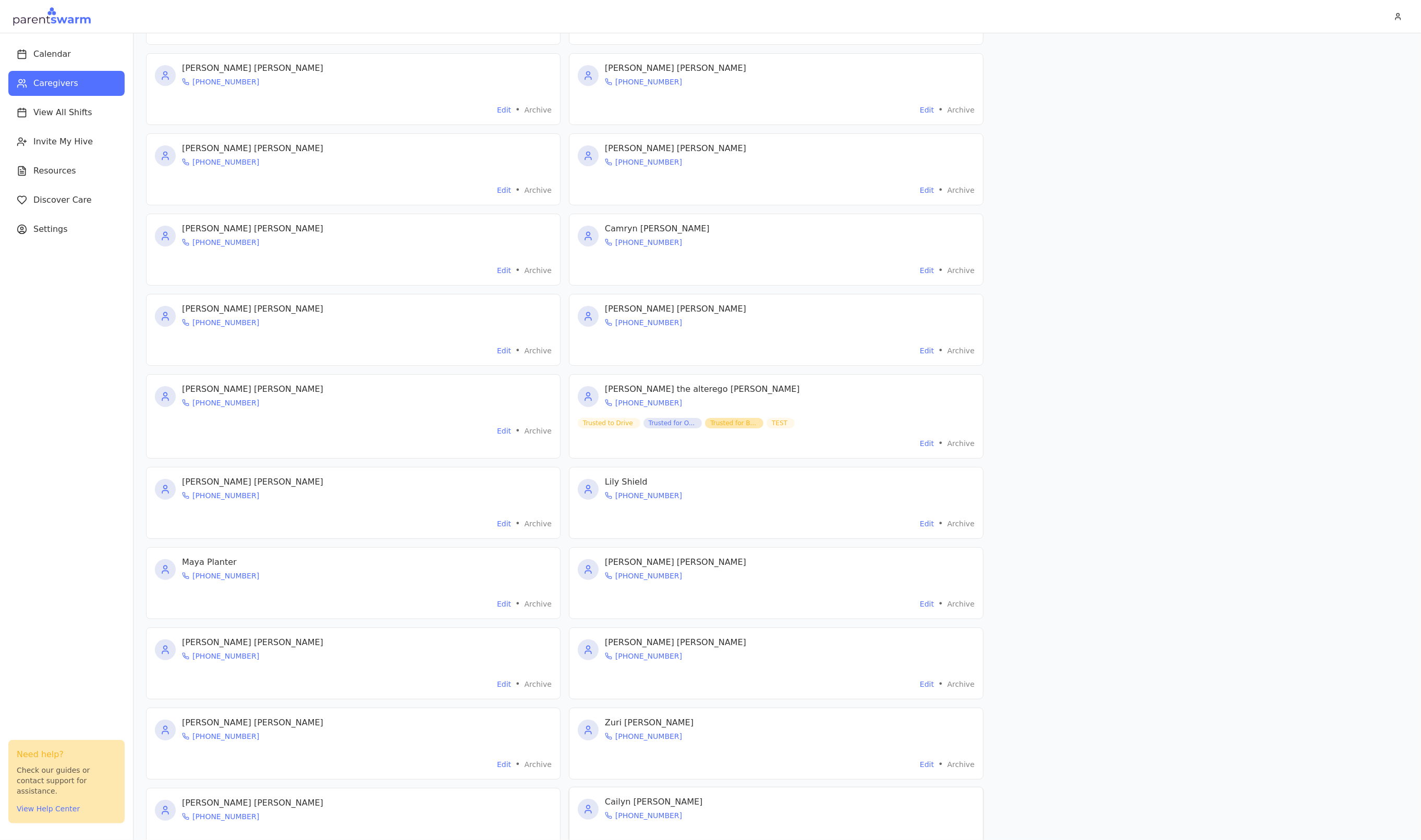
scroll to position [704, 0]
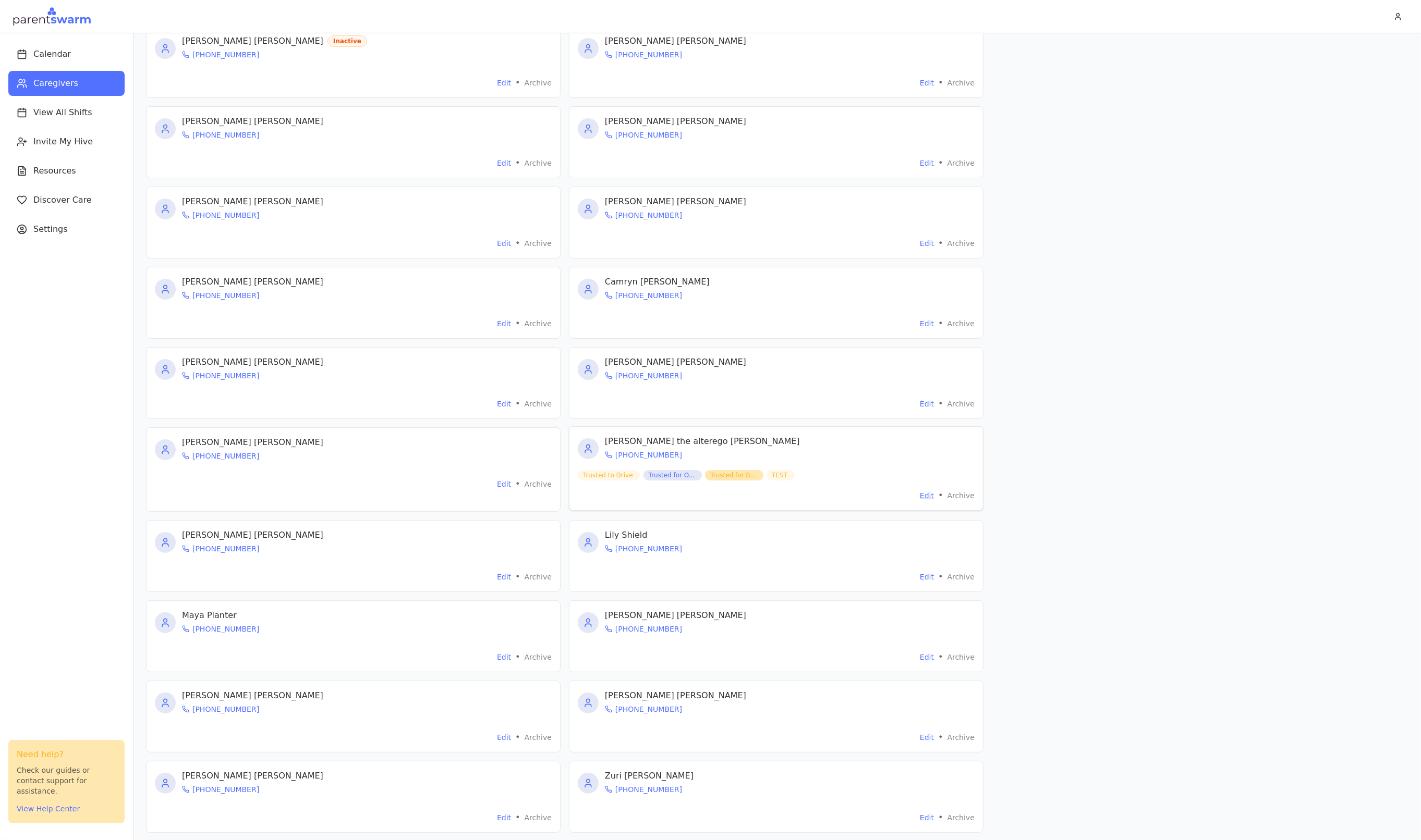
click at [929, 501] on button "Edit" at bounding box center [927, 495] width 14 height 10
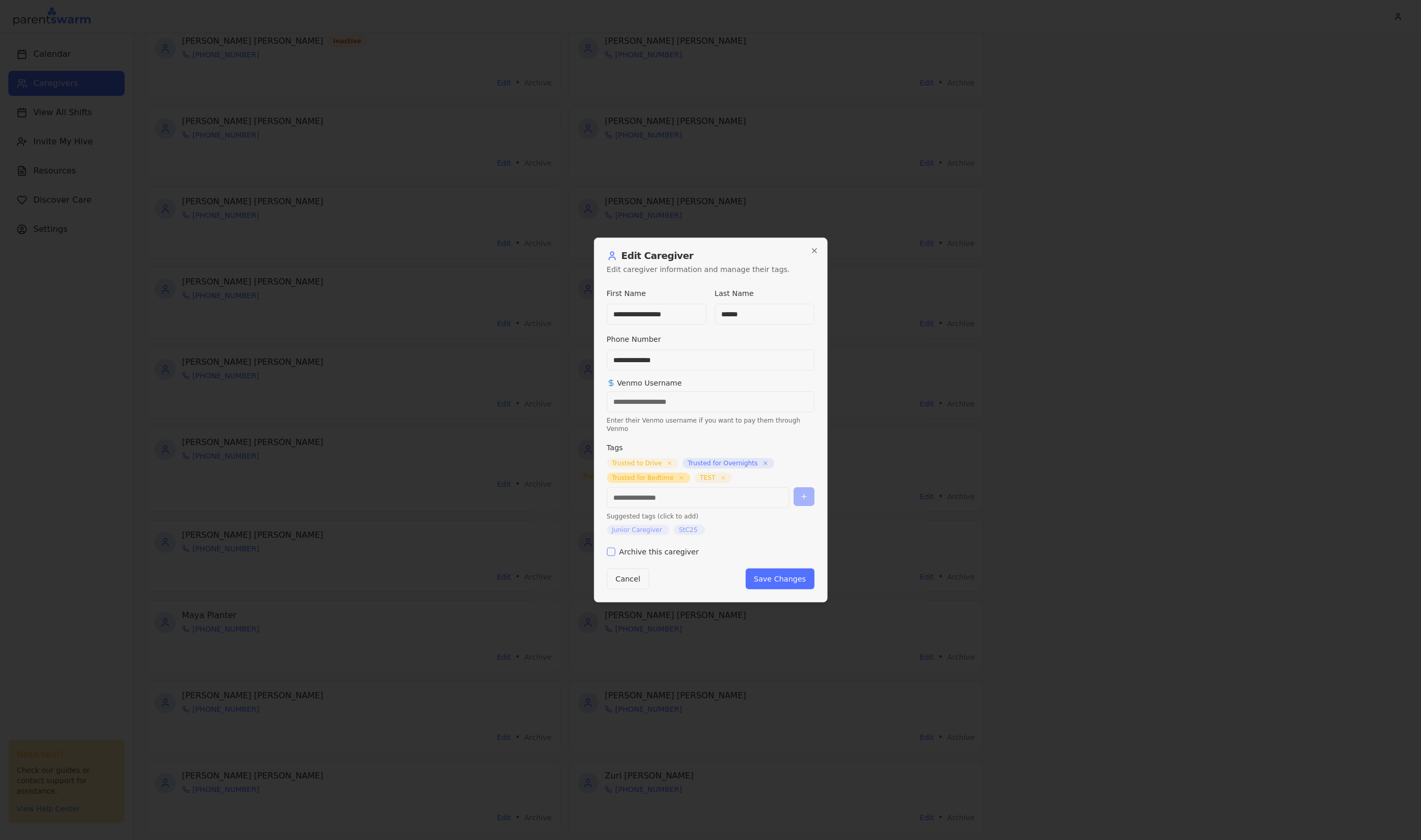
scroll to position [0, 0]
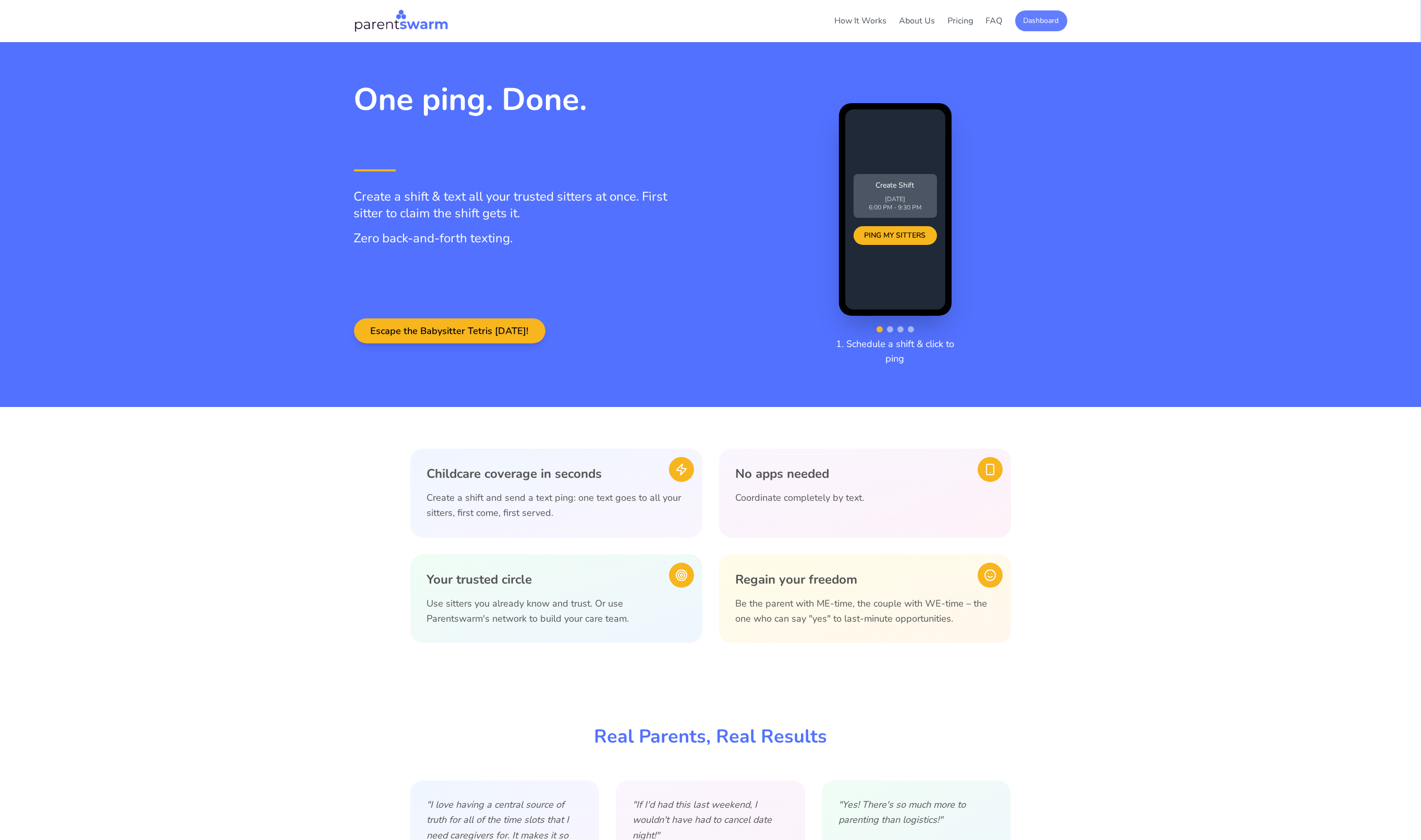
click at [1049, 12] on button "Dashboard" at bounding box center [1042, 21] width 52 height 21
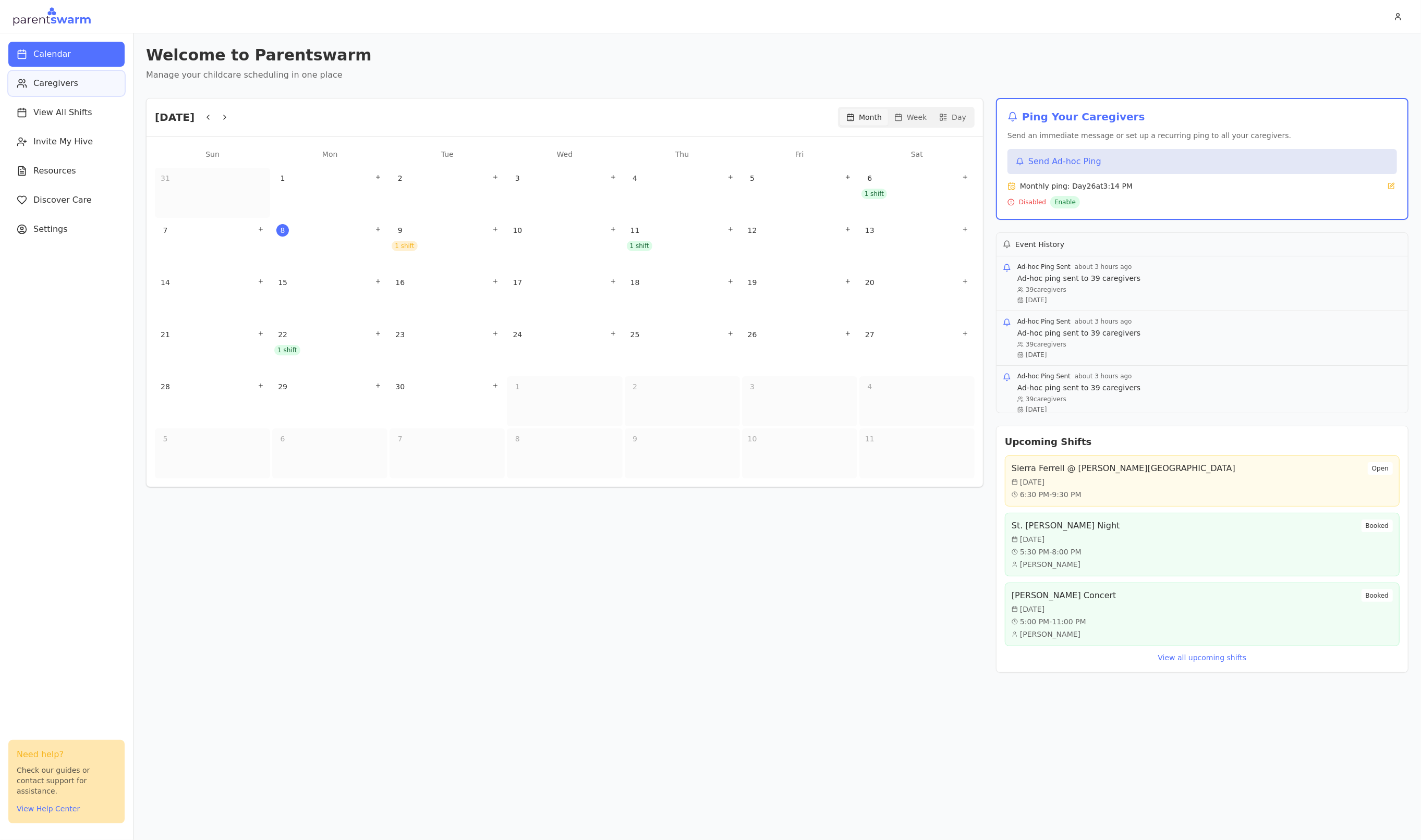
click at [62, 89] on span "Caregivers" at bounding box center [55, 82] width 45 height 12
